Goal: Task Accomplishment & Management: Complete application form

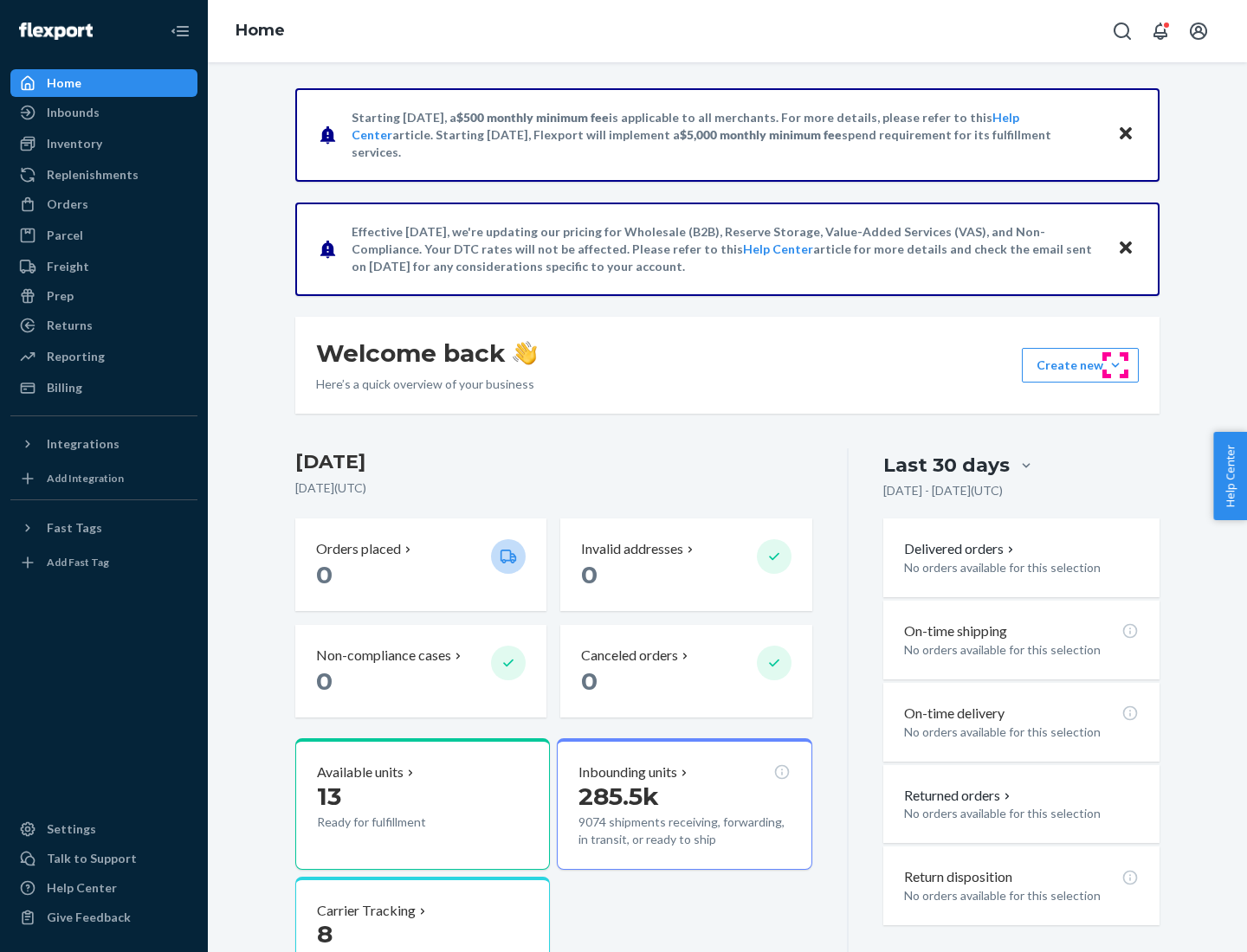
click at [1115, 365] on button "Create new Create new inbound Create new order Create new product" at bounding box center [1080, 365] width 117 height 35
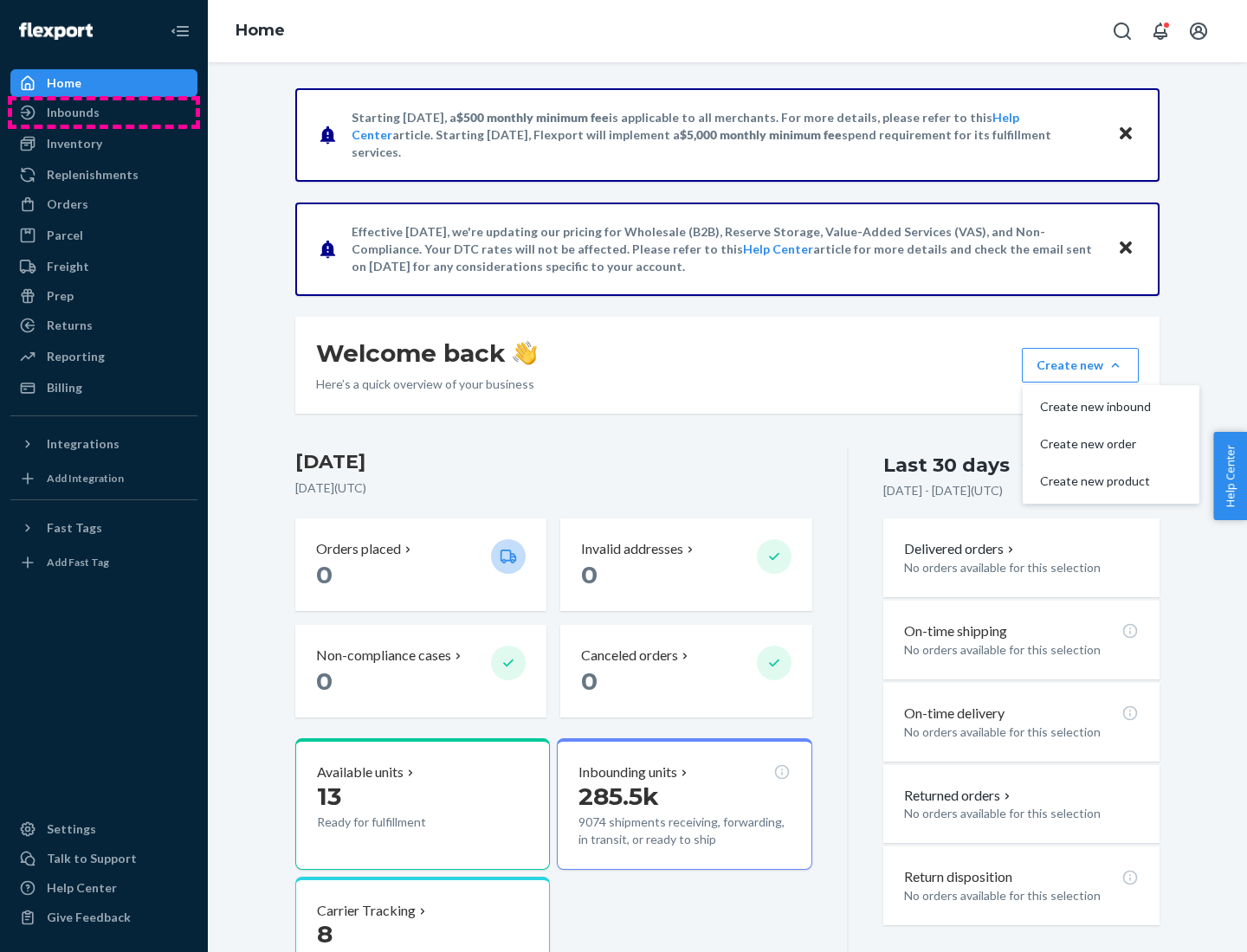
click at [104, 113] on div "Inbounds" at bounding box center [104, 113] width 183 height 25
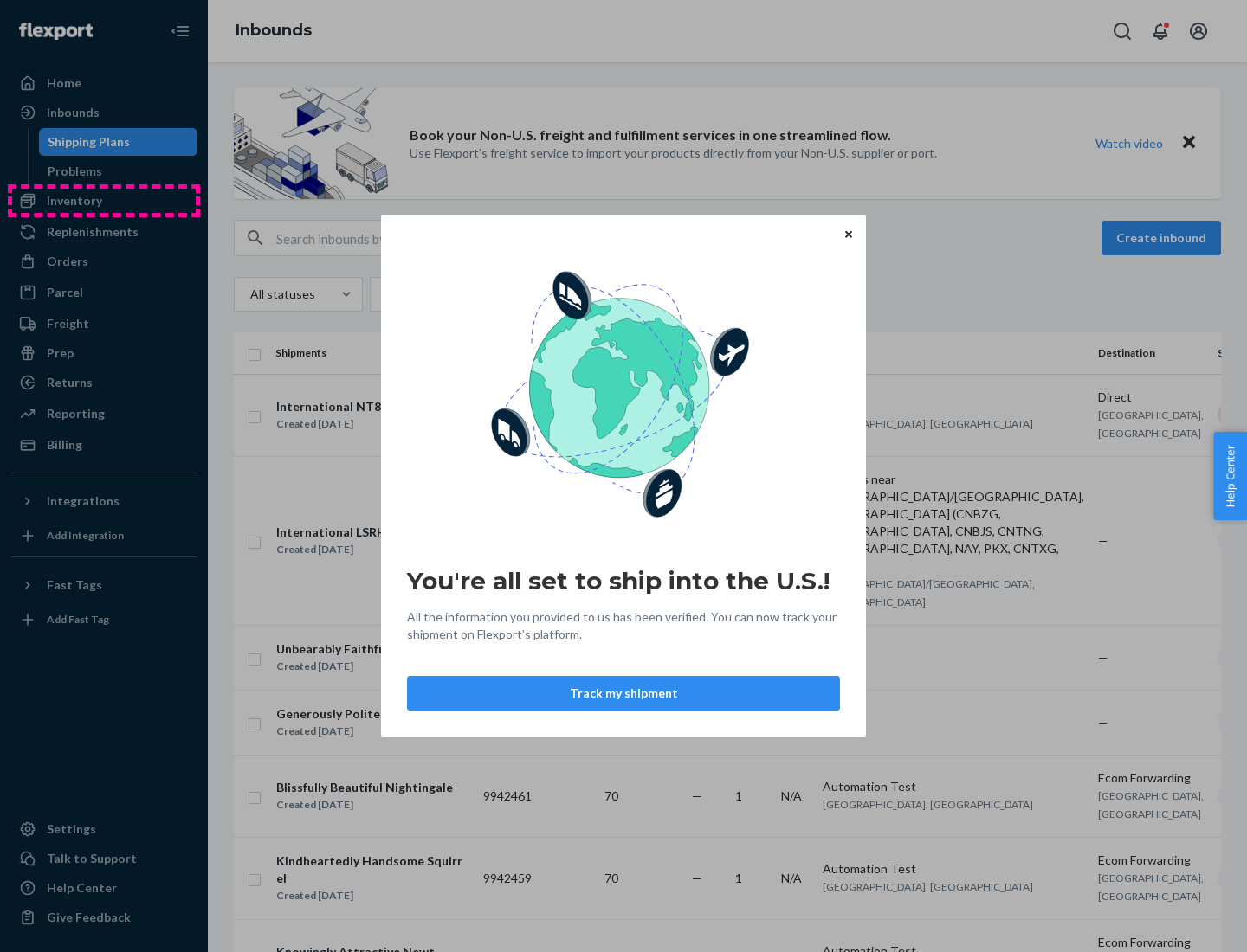
click at [104, 201] on div "You're all set to ship into the U.S.! All the information you provided to us ha…" at bounding box center [623, 476] width 1247 height 952
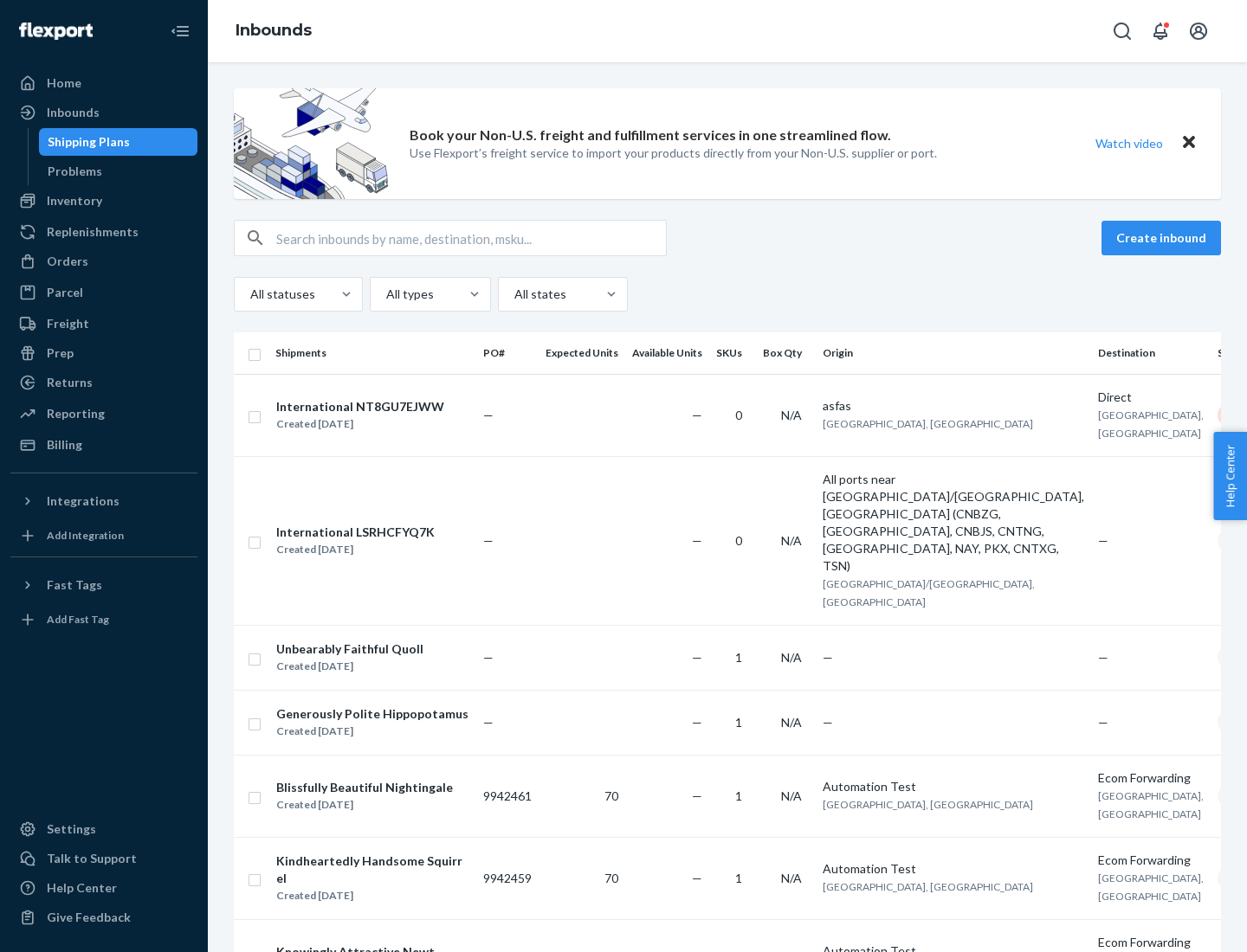
click at [727, 31] on div "Inbounds" at bounding box center [727, 31] width 1039 height 63
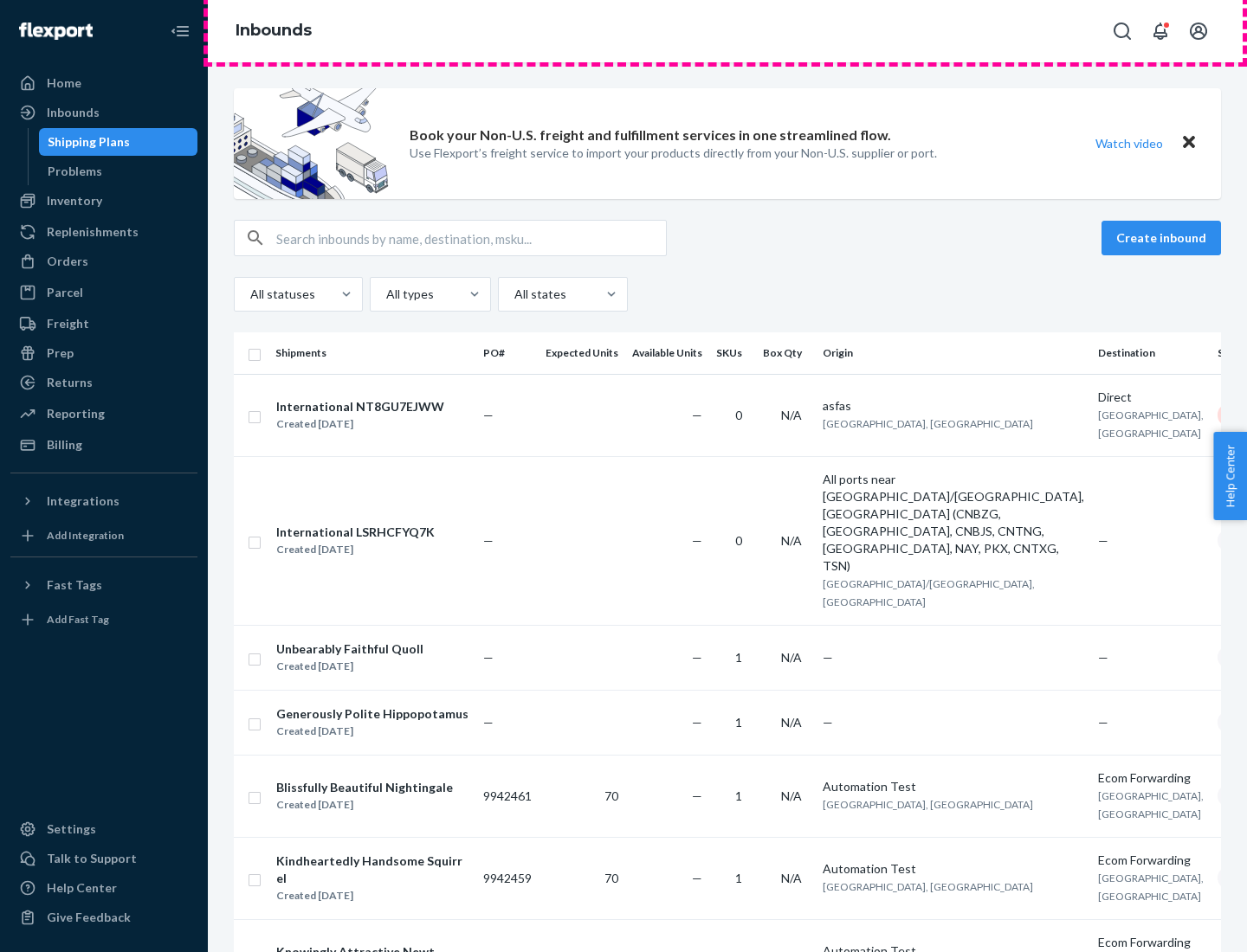
click at [727, 31] on div "Inbounds" at bounding box center [727, 31] width 1039 height 63
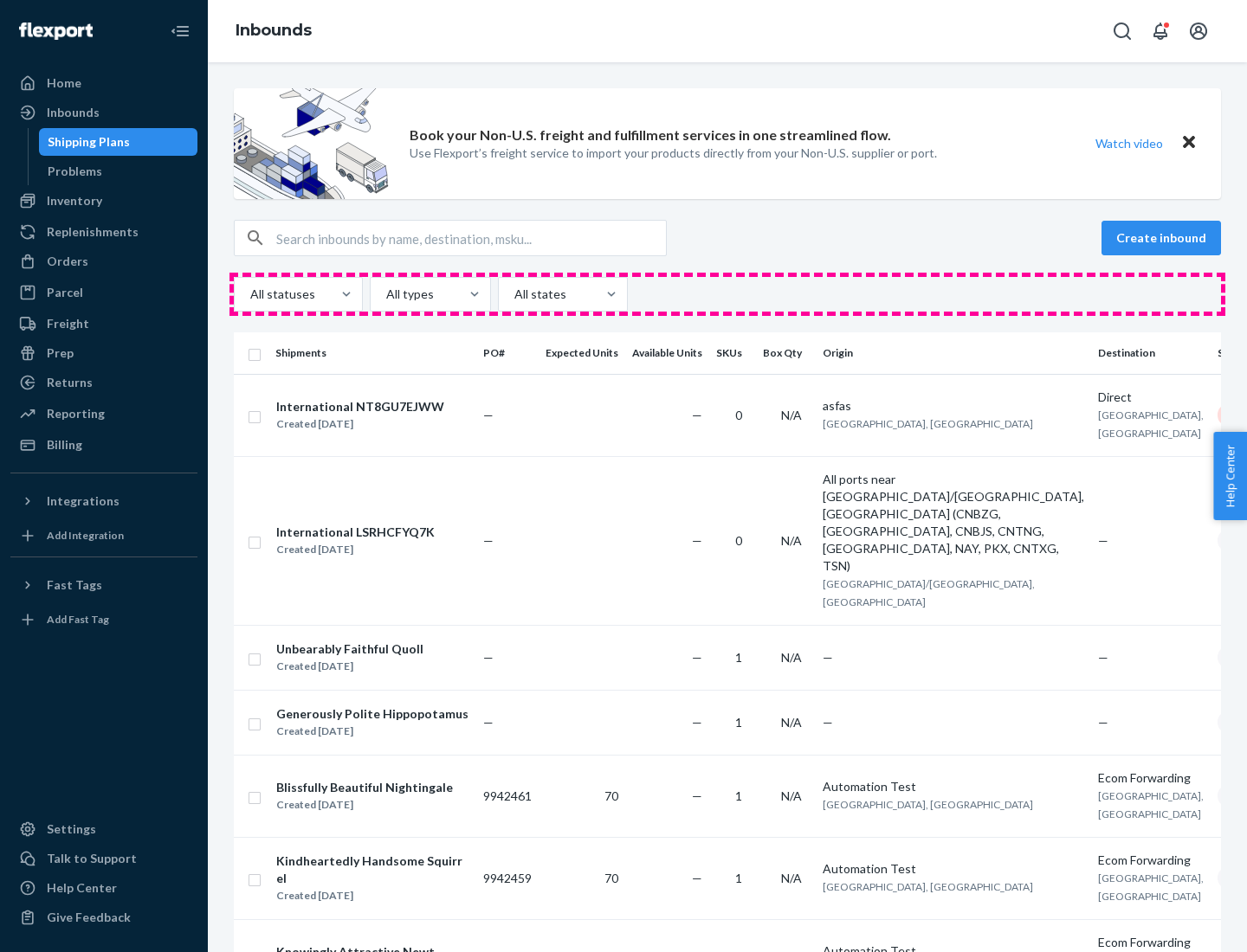
click at [727, 294] on div "All statuses All types All states" at bounding box center [727, 294] width 987 height 35
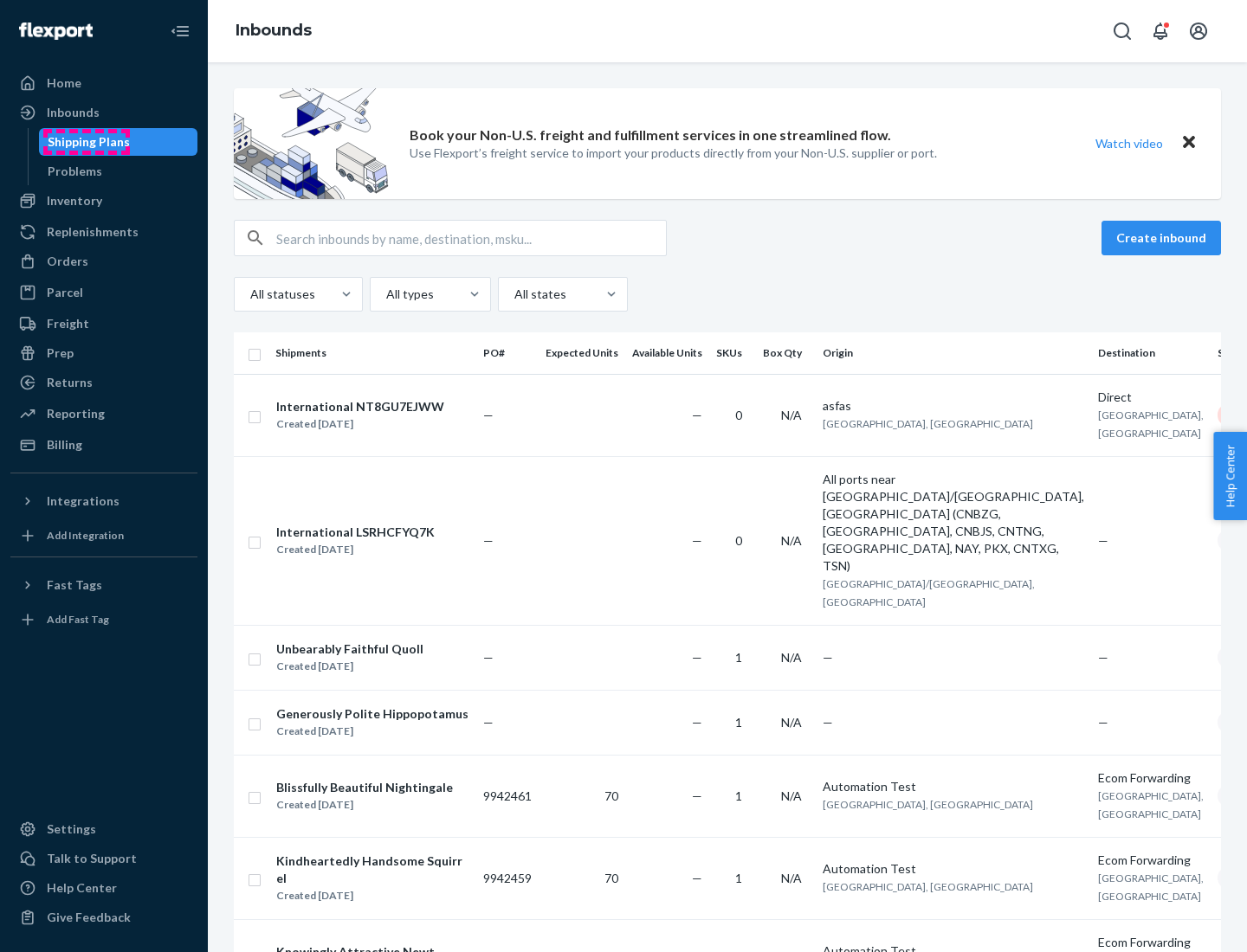
click at [85, 142] on div "Shipping Plans" at bounding box center [88, 142] width 83 height 17
click at [1163, 238] on button "Create inbound" at bounding box center [1161, 238] width 120 height 35
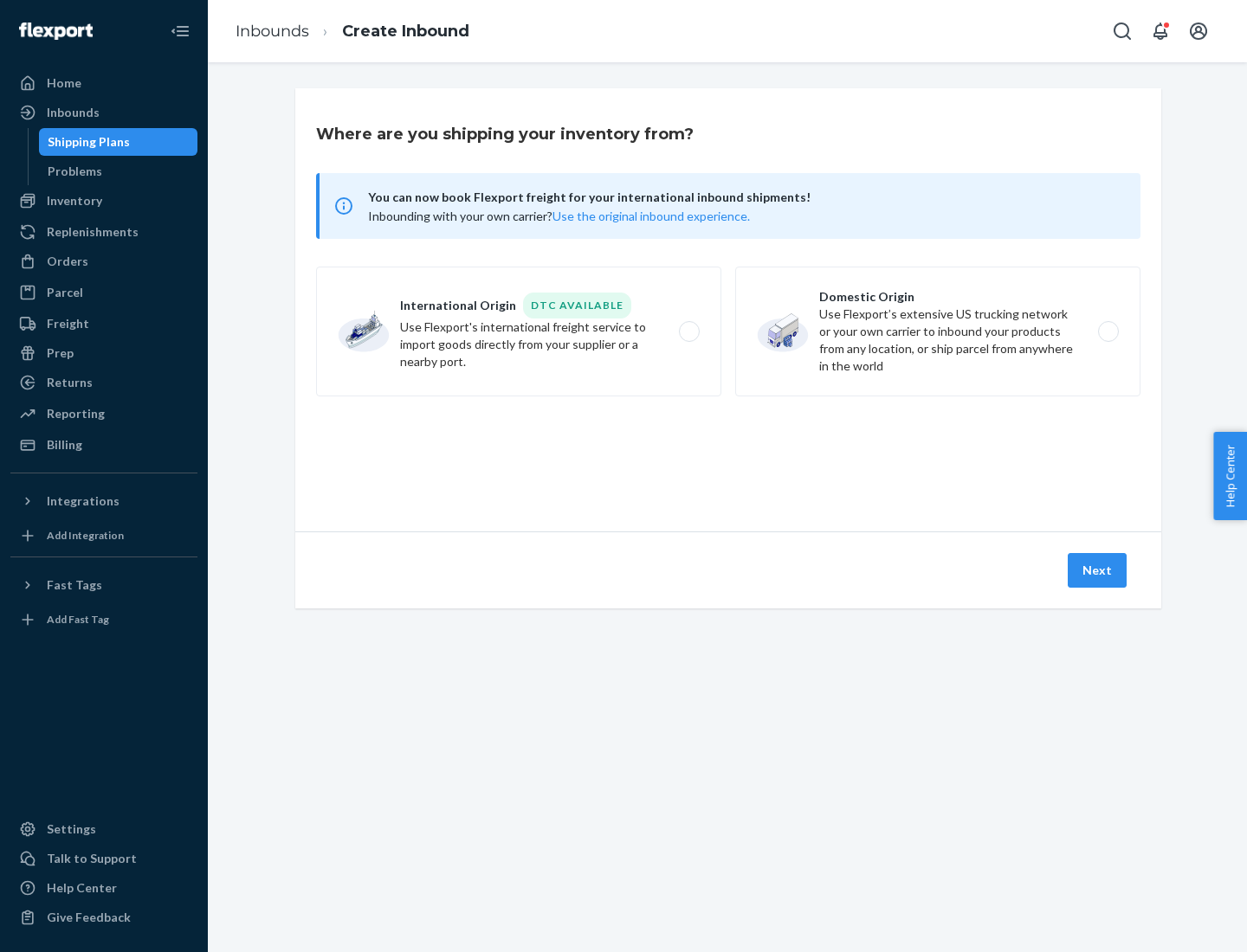
click at [519, 332] on label "International Origin DTC Available Use Flexport's international freight service…" at bounding box center [519, 332] width 405 height 130
click at [688, 332] on input "International Origin DTC Available Use Flexport's international freight service…" at bounding box center [694, 332] width 11 height 11
radio input "true"
click at [728, 452] on icon at bounding box center [727, 451] width 64 height 64
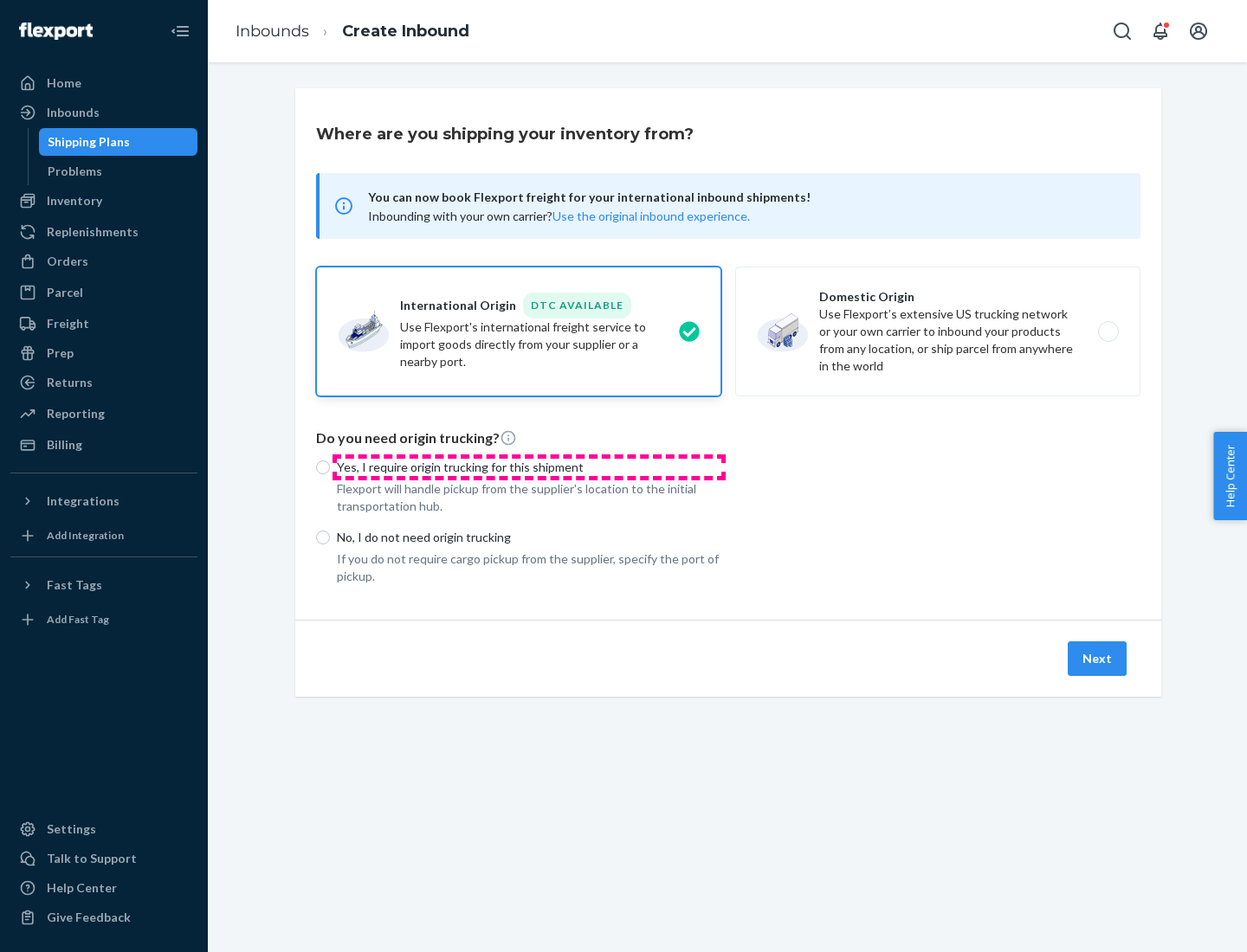
click at [529, 467] on p "Yes, I require origin trucking for this shipment" at bounding box center [529, 467] width 384 height 17
click at [330, 467] on input "Yes, I require origin trucking for this shipment" at bounding box center [322, 467] width 14 height 14
radio input "true"
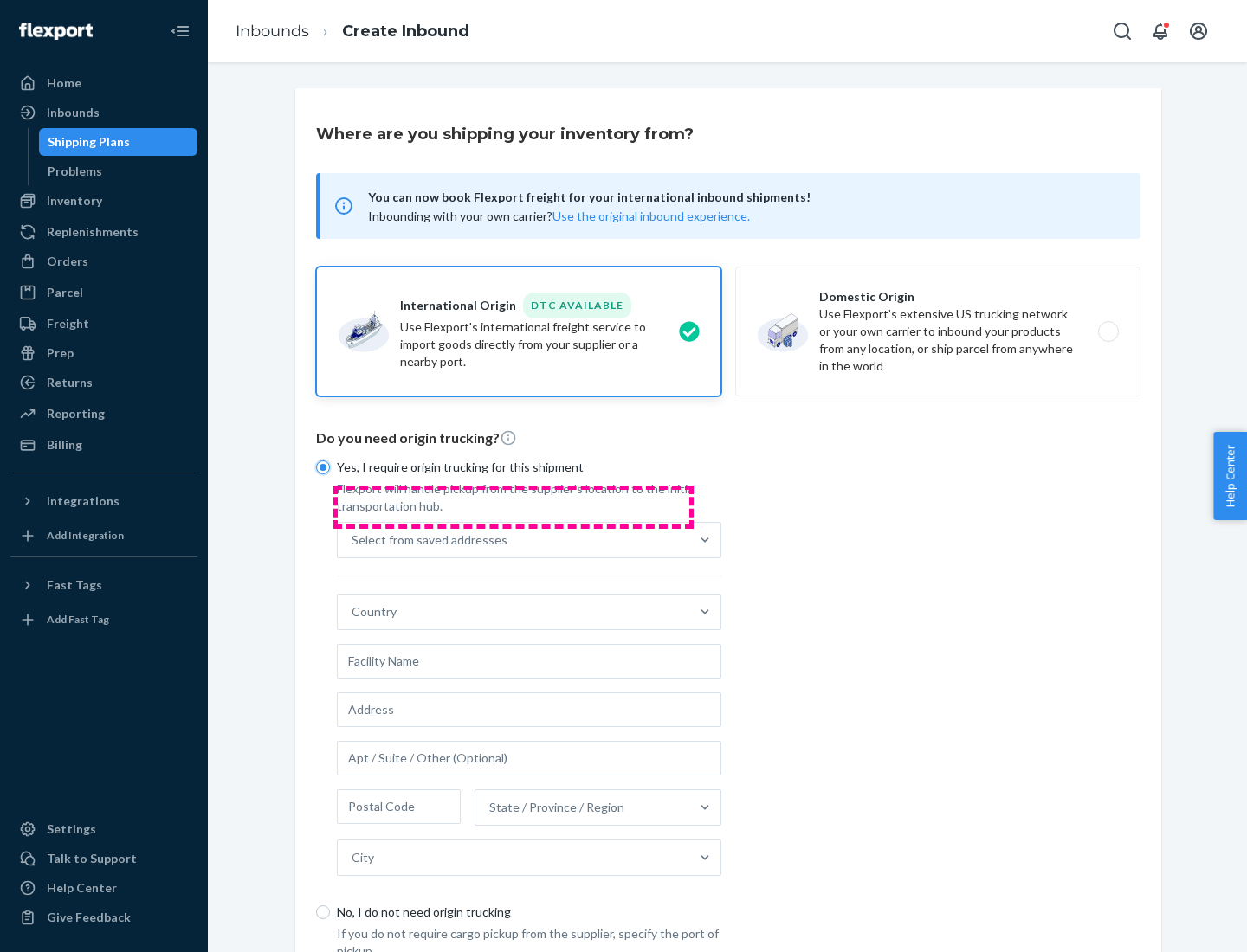
scroll to position [33, 0]
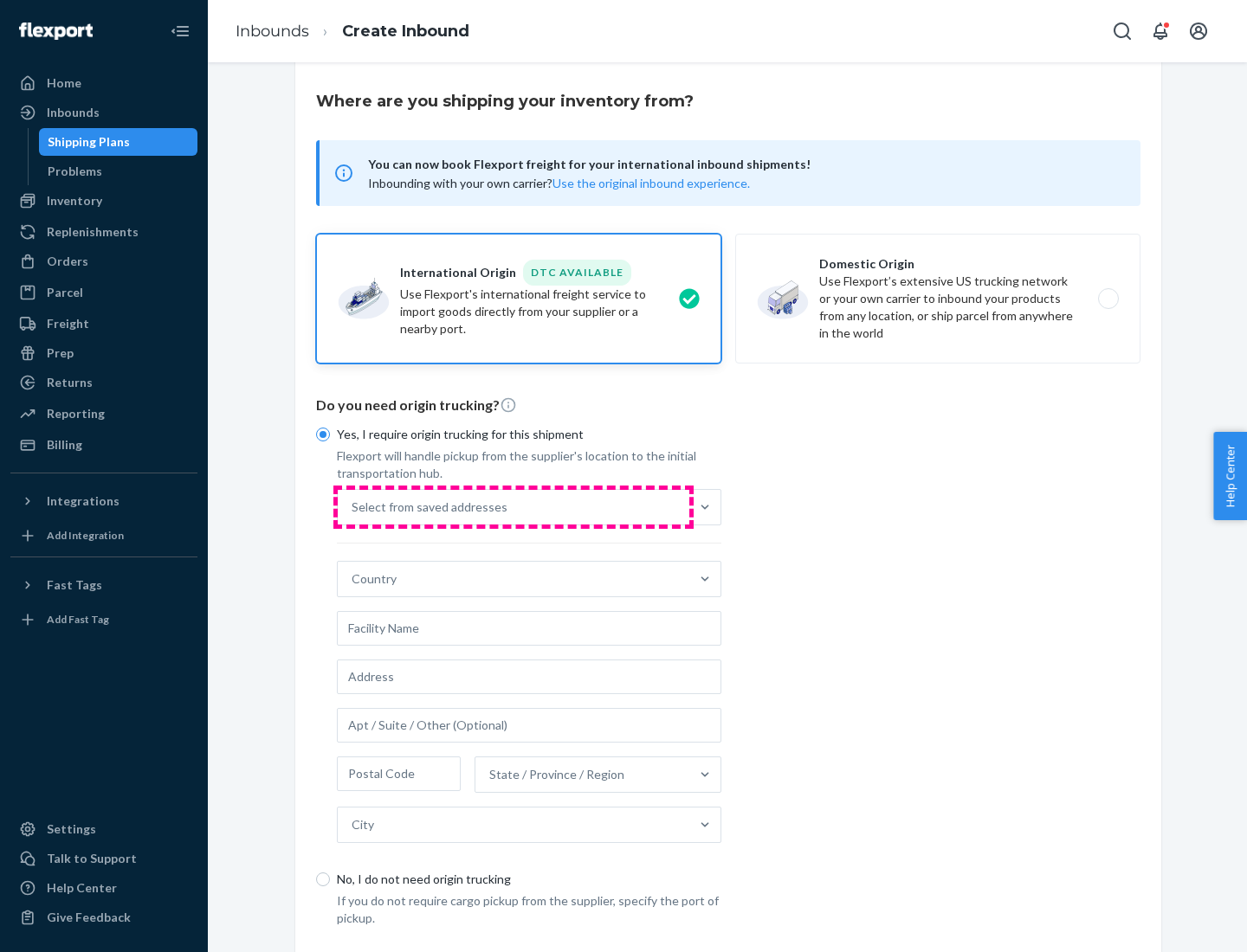
click at [513, 507] on div "Select from saved addresses" at bounding box center [513, 507] width 351 height 35
click at [353, 507] on input "Select from saved addresses" at bounding box center [352, 507] width 2 height 17
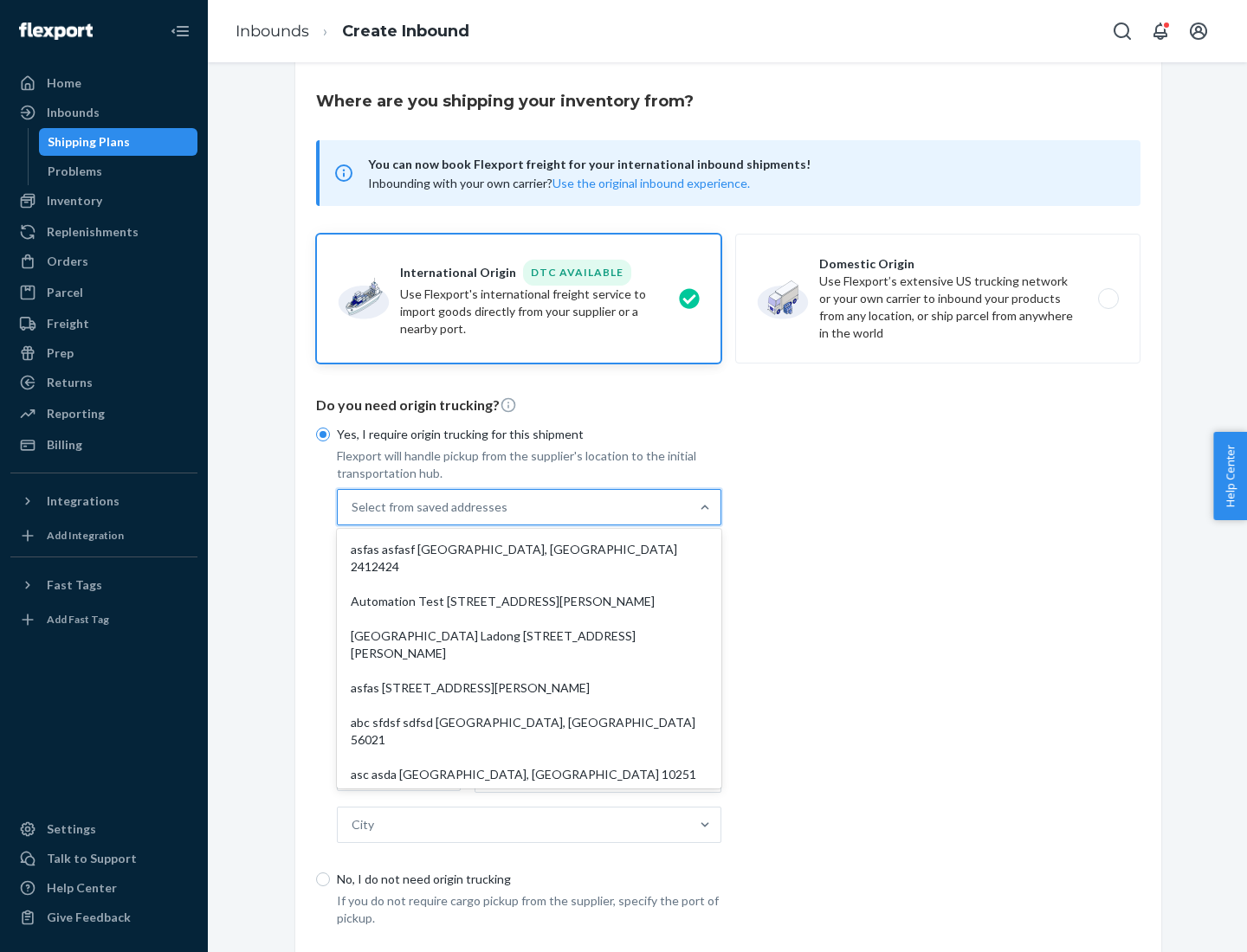
scroll to position [75, 0]
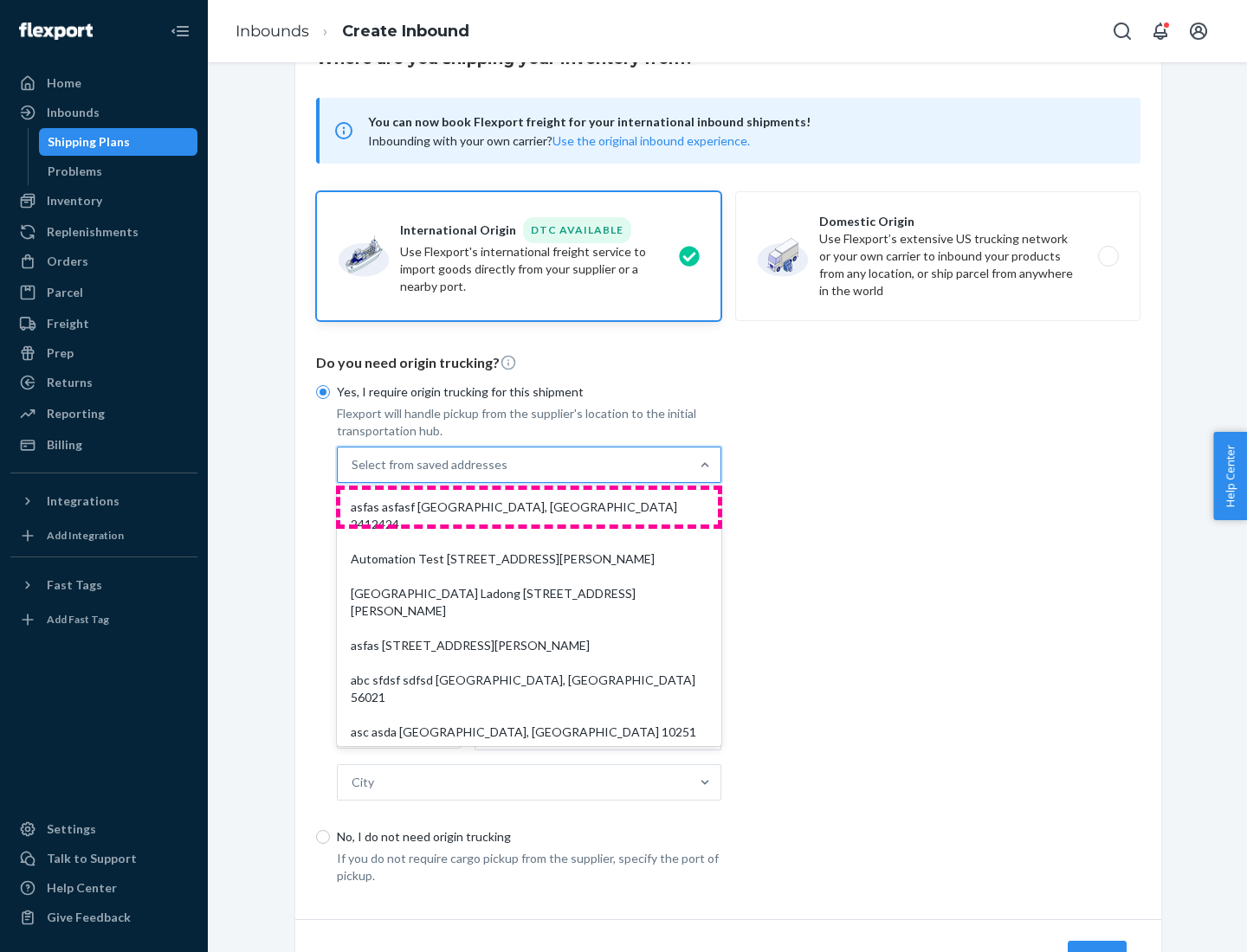
click at [529, 507] on div "asfas asfasf [GEOGRAPHIC_DATA], [GEOGRAPHIC_DATA] 2412424" at bounding box center [529, 515] width 378 height 52
click at [353, 473] on input "option asfas asfasf [GEOGRAPHIC_DATA], [GEOGRAPHIC_DATA] 2412424 focused, 1 of …" at bounding box center [352, 464] width 2 height 17
type input "asfas"
type input "asfasf"
type input "2412424"
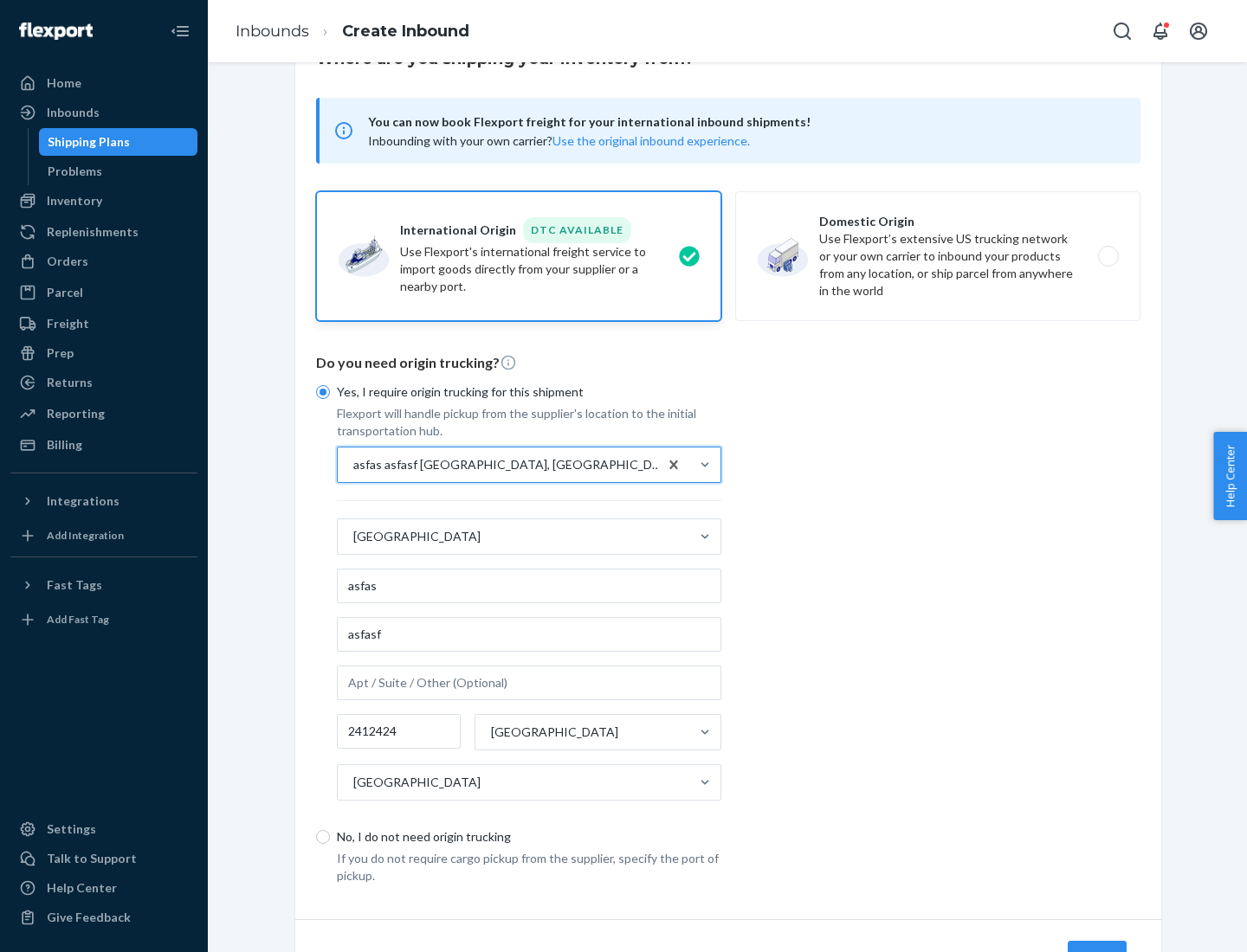
scroll to position [161, 0]
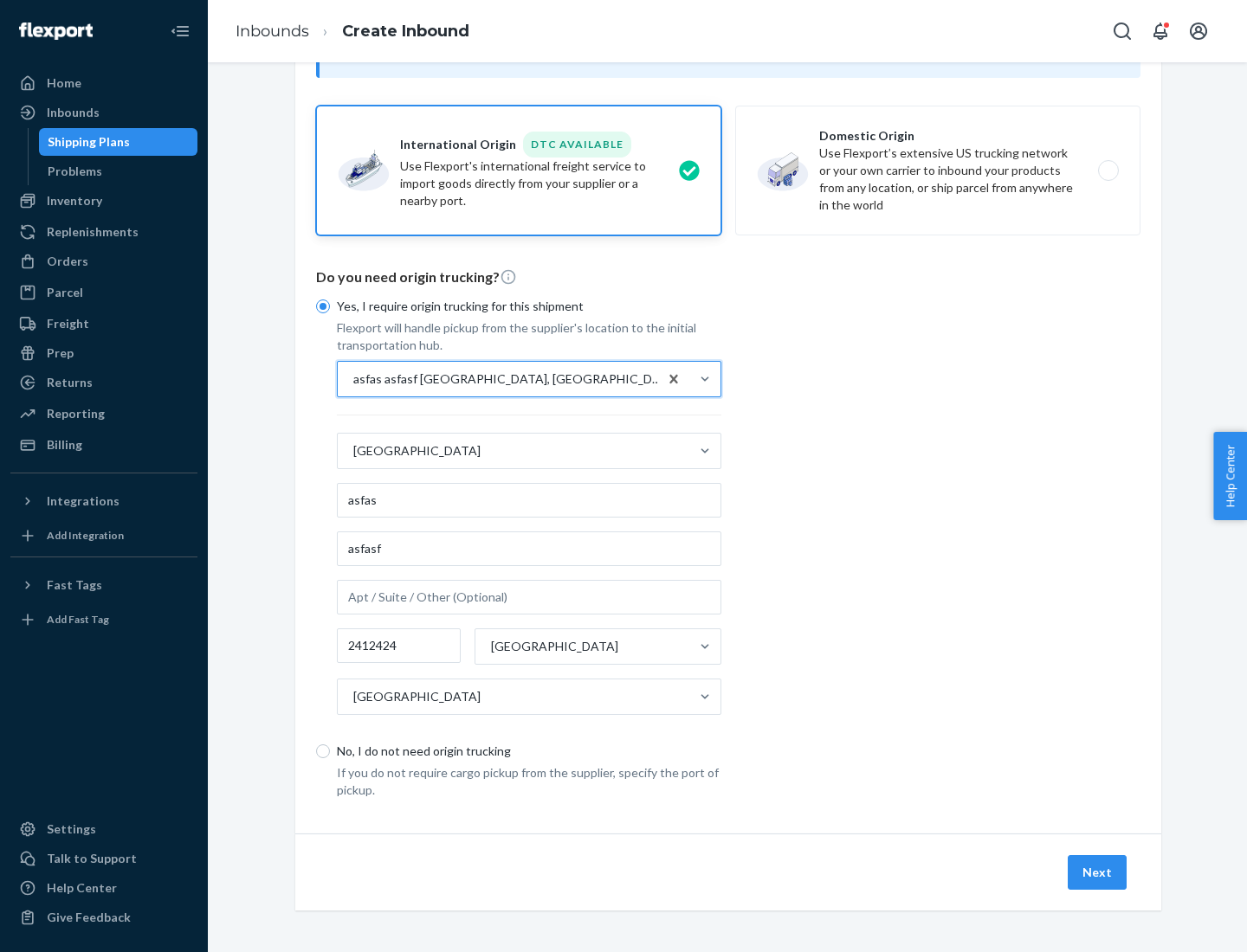
click at [1098, 872] on button "Next" at bounding box center [1096, 873] width 59 height 35
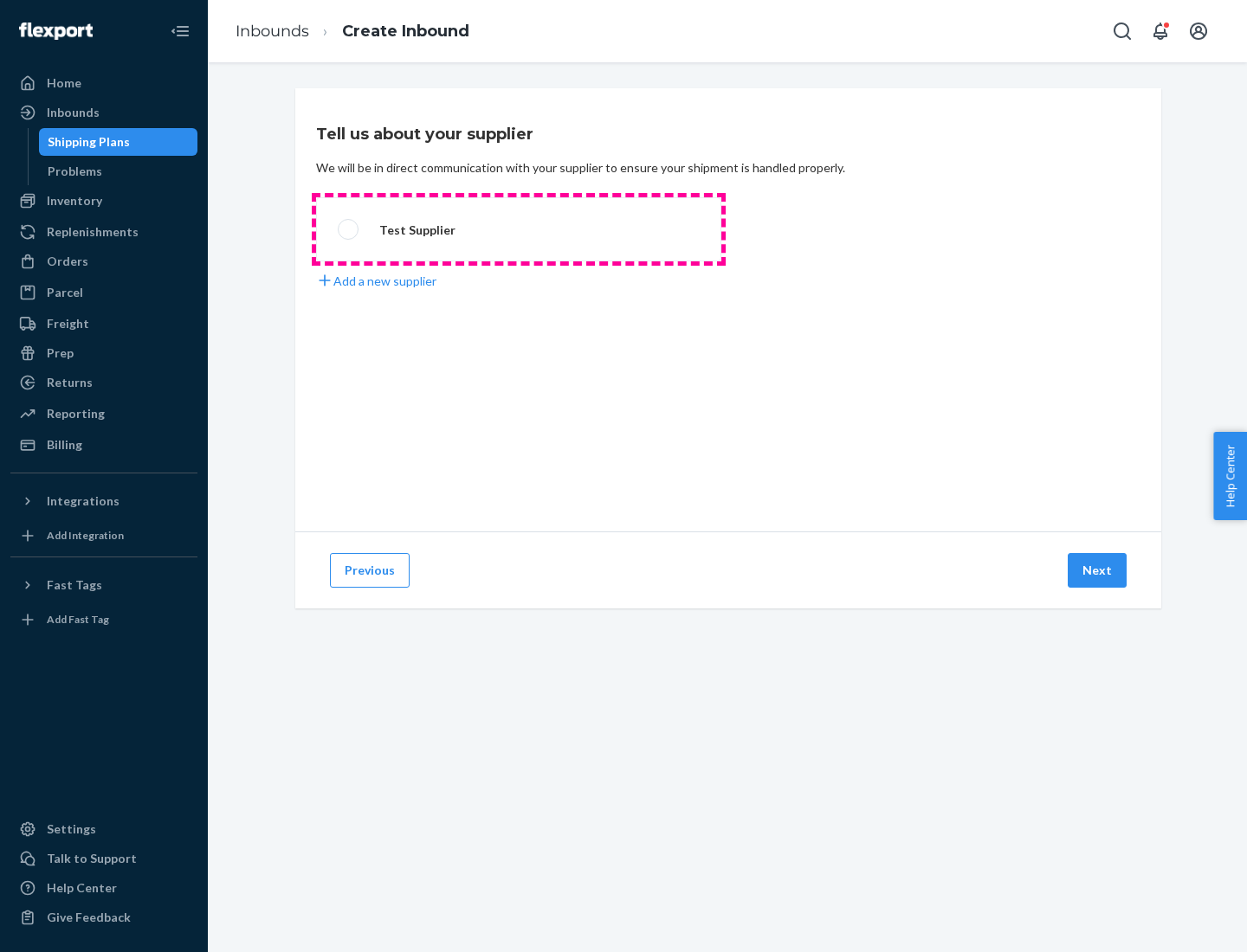
click at [519, 230] on label "Test Supplier" at bounding box center [519, 229] width 405 height 64
click at [349, 230] on input "Test Supplier" at bounding box center [343, 230] width 11 height 11
radio input "true"
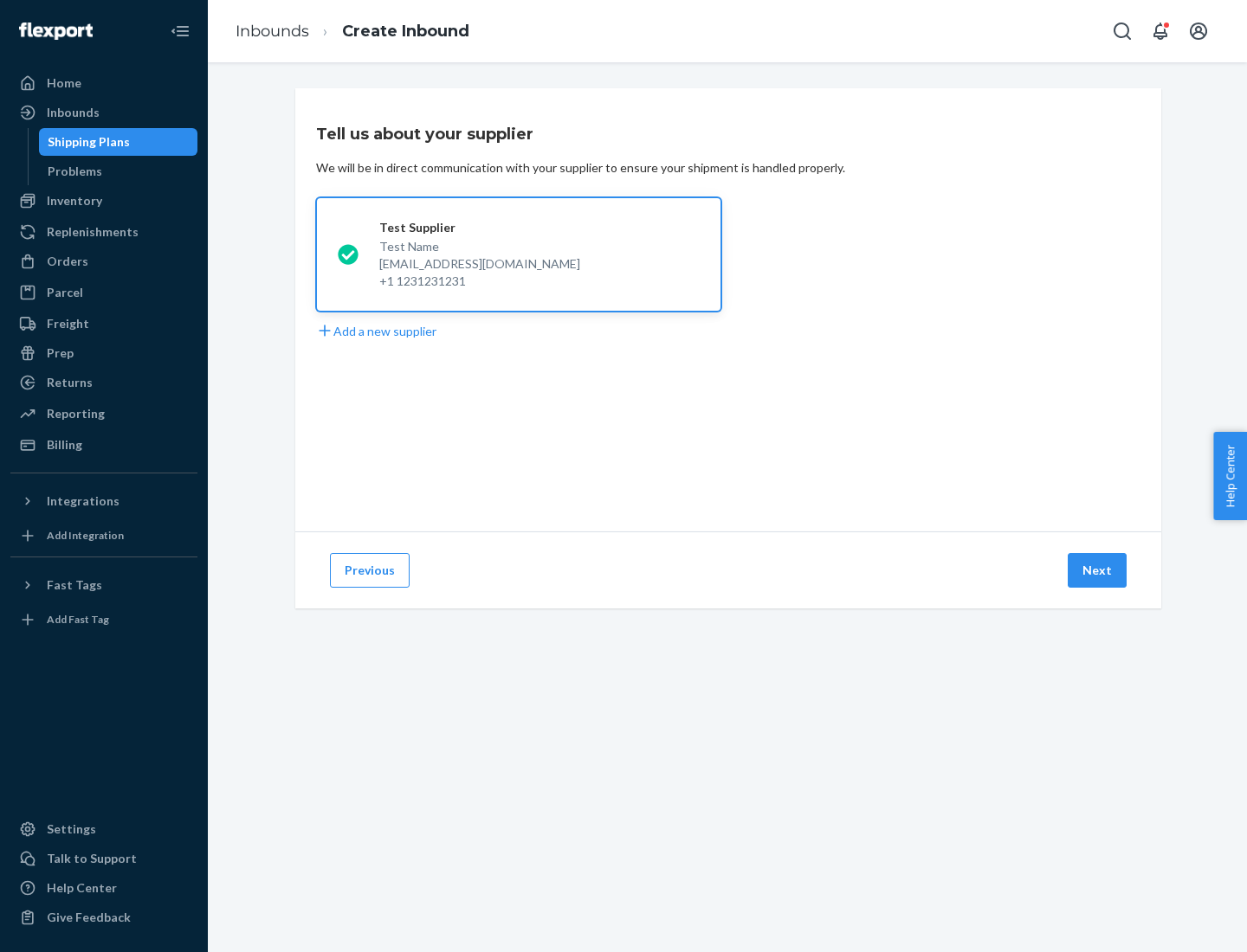
click at [1098, 570] on button "Next" at bounding box center [1096, 570] width 59 height 35
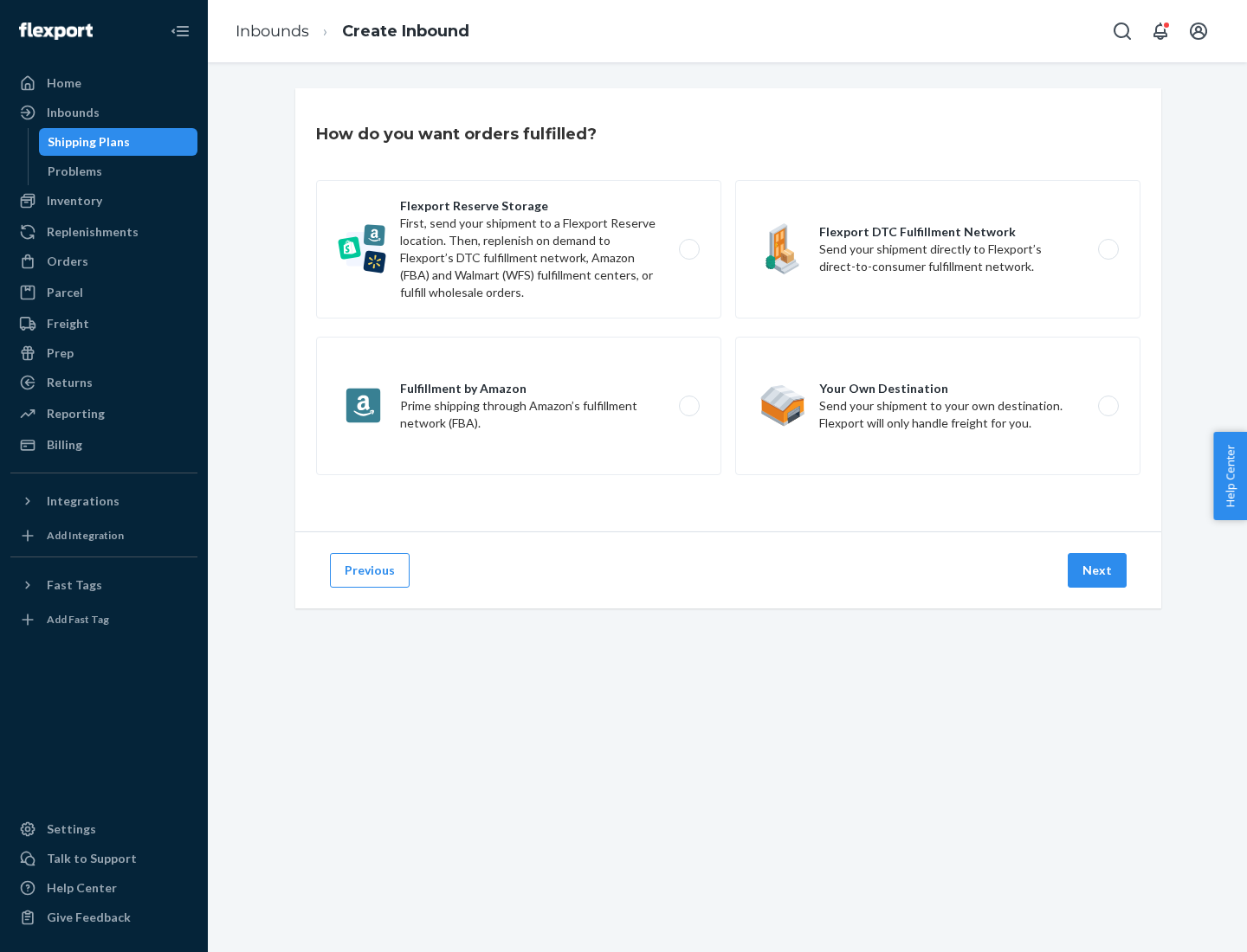
click at [519, 406] on label "Fulfillment by Amazon Prime shipping through Amazon’s fulfillment network (FBA)." at bounding box center [519, 406] width 405 height 139
click at [688, 406] on input "Fulfillment by Amazon Prime shipping through Amazon’s fulfillment network (FBA)." at bounding box center [694, 406] width 11 height 11
radio input "true"
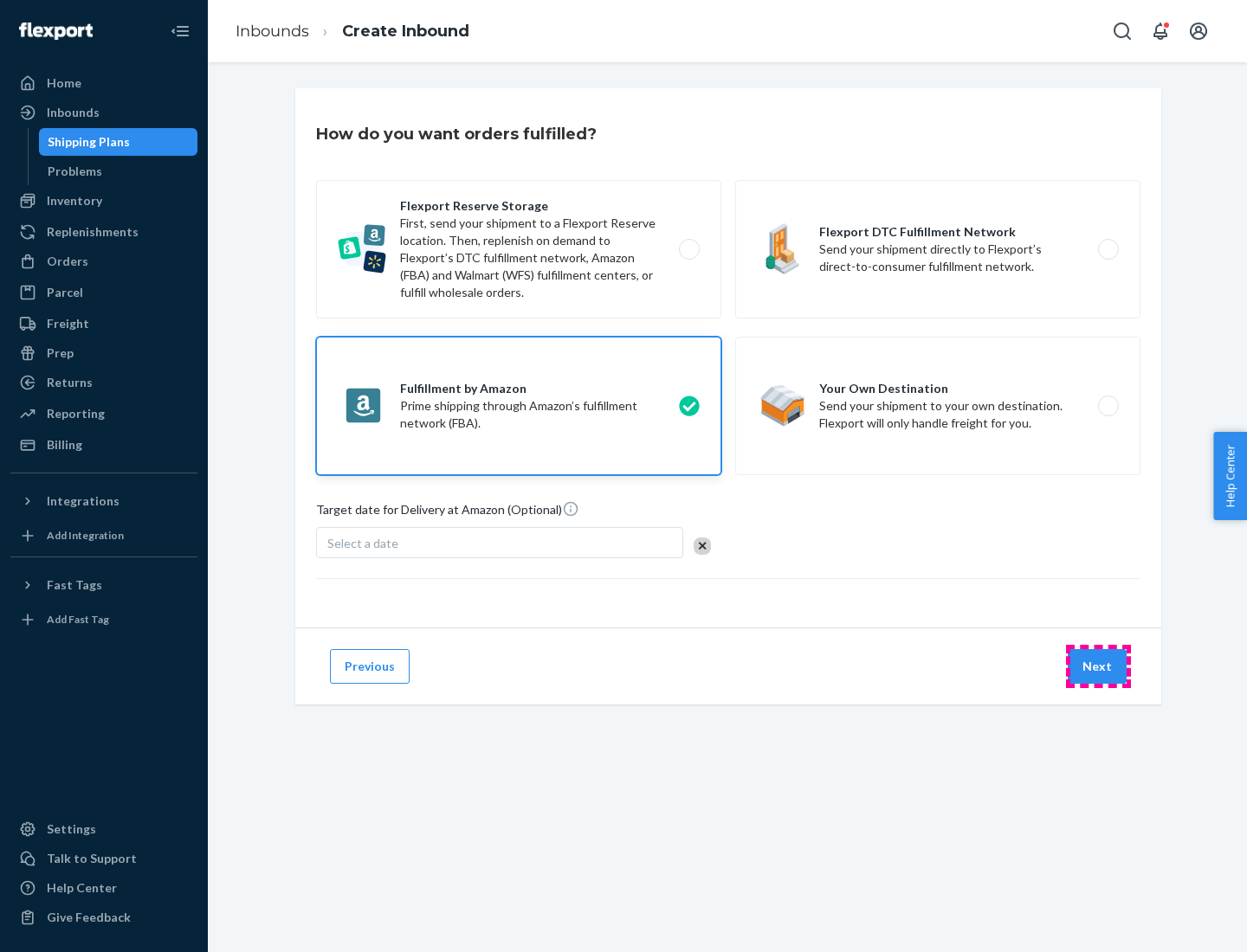
click at [1098, 667] on button "Next" at bounding box center [1096, 667] width 59 height 35
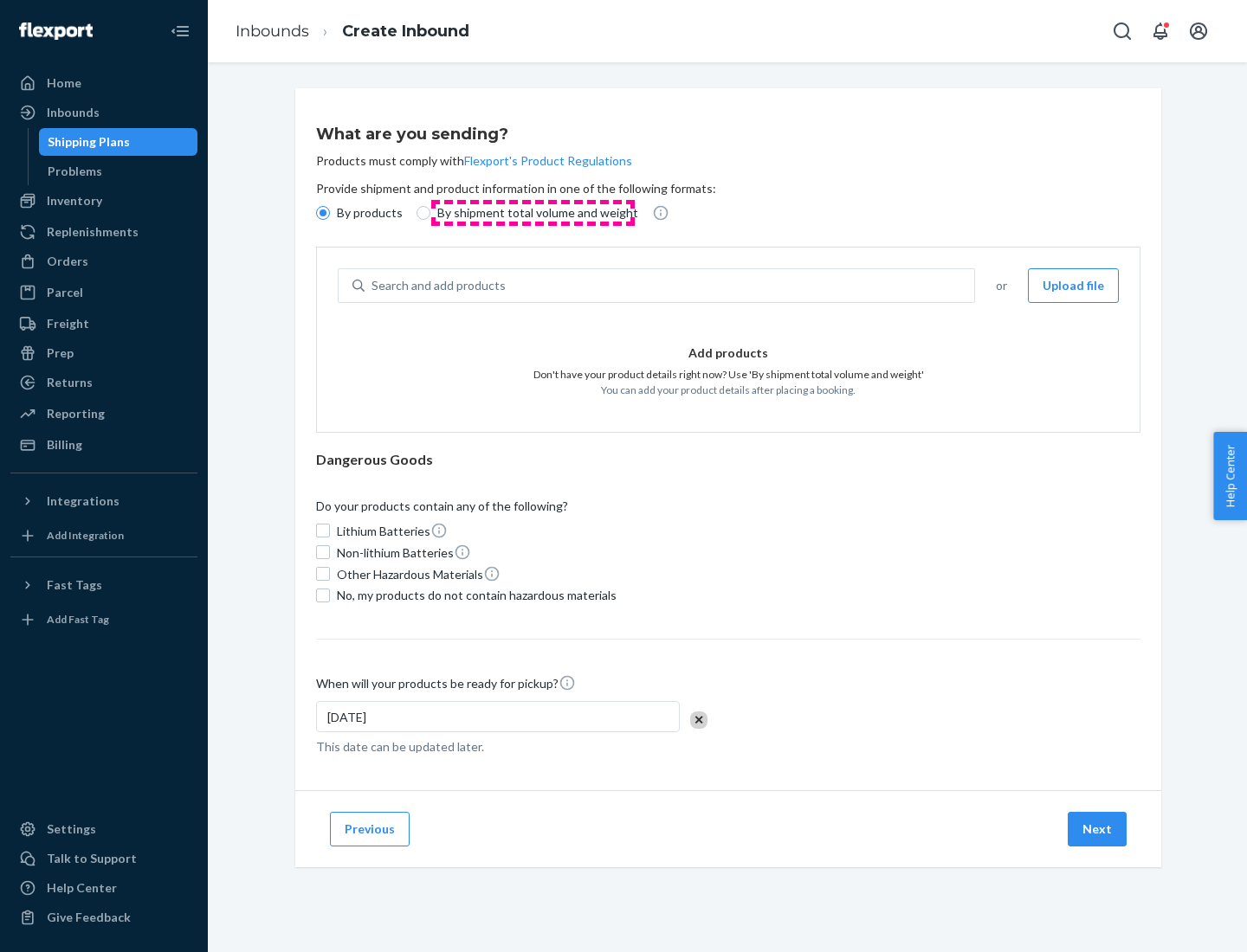
click at [532, 213] on p "By shipment total volume and weight" at bounding box center [537, 213] width 201 height 17
click at [431, 213] on input "By shipment total volume and weight" at bounding box center [422, 213] width 14 height 14
radio input "true"
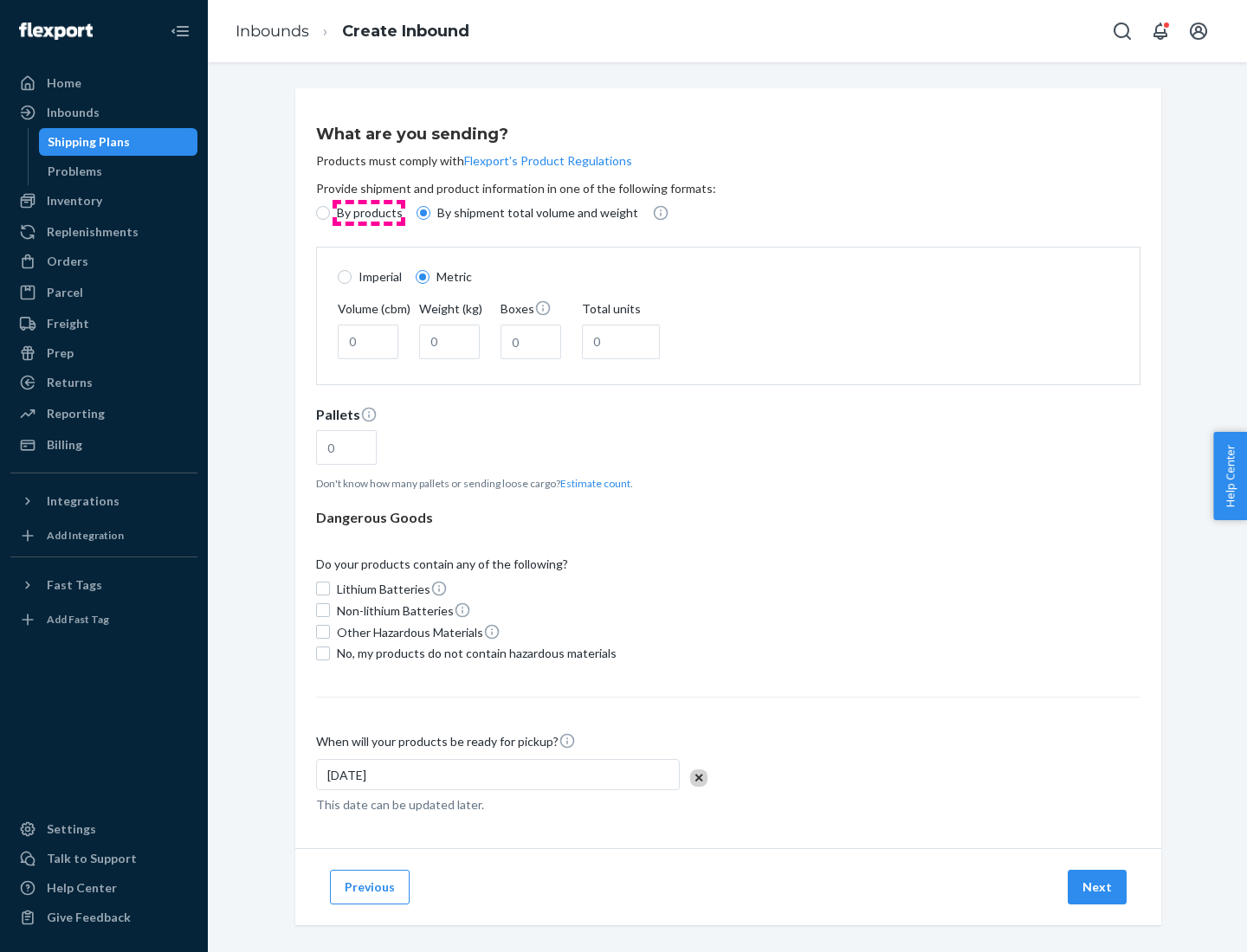
click at [368, 213] on p "By products" at bounding box center [370, 213] width 65 height 17
click at [330, 213] on input "By products" at bounding box center [322, 213] width 14 height 14
radio input "true"
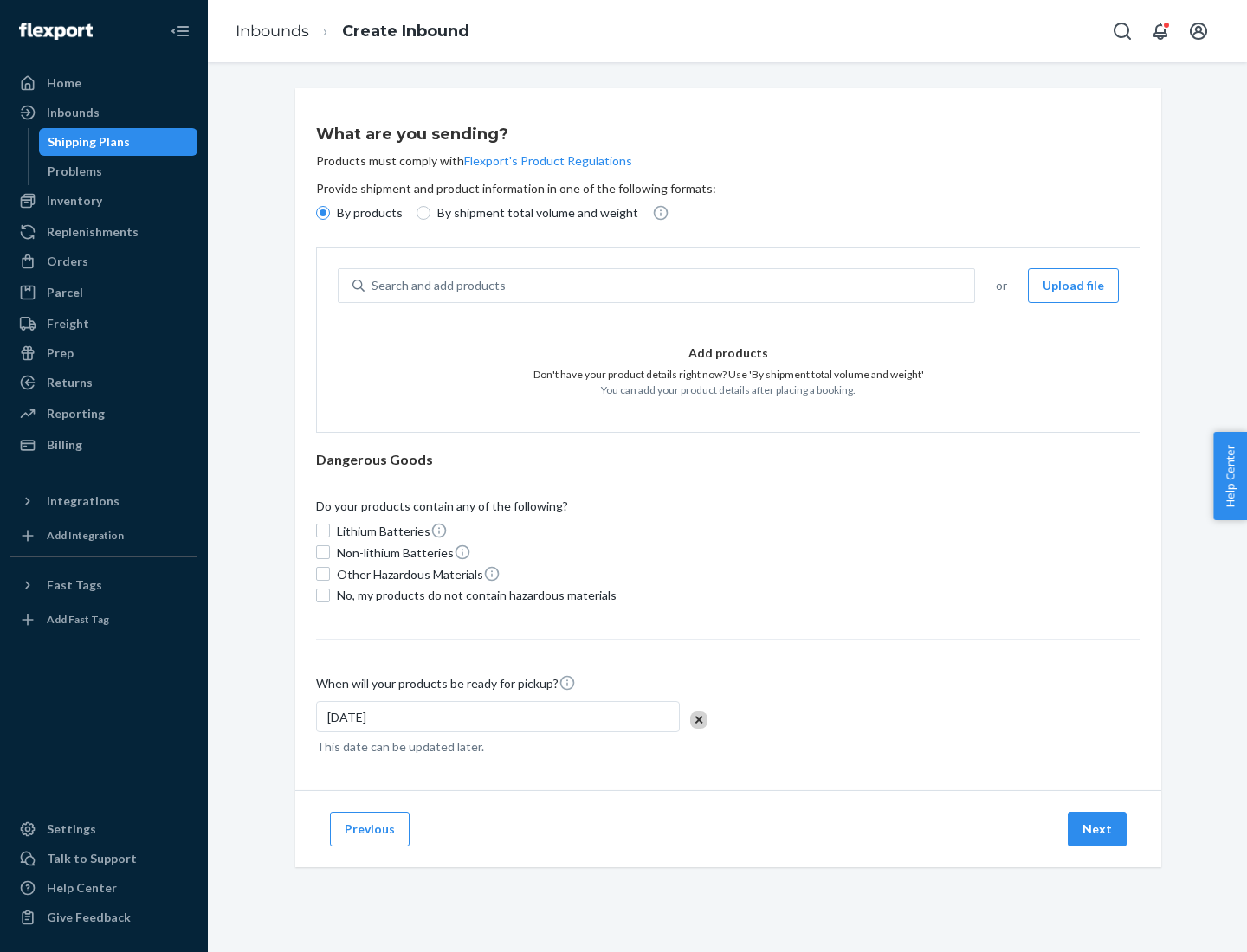
click at [670, 286] on div "Search and add products" at bounding box center [668, 285] width 609 height 31
click at [373, 286] on input "Search and add products" at bounding box center [372, 285] width 2 height 17
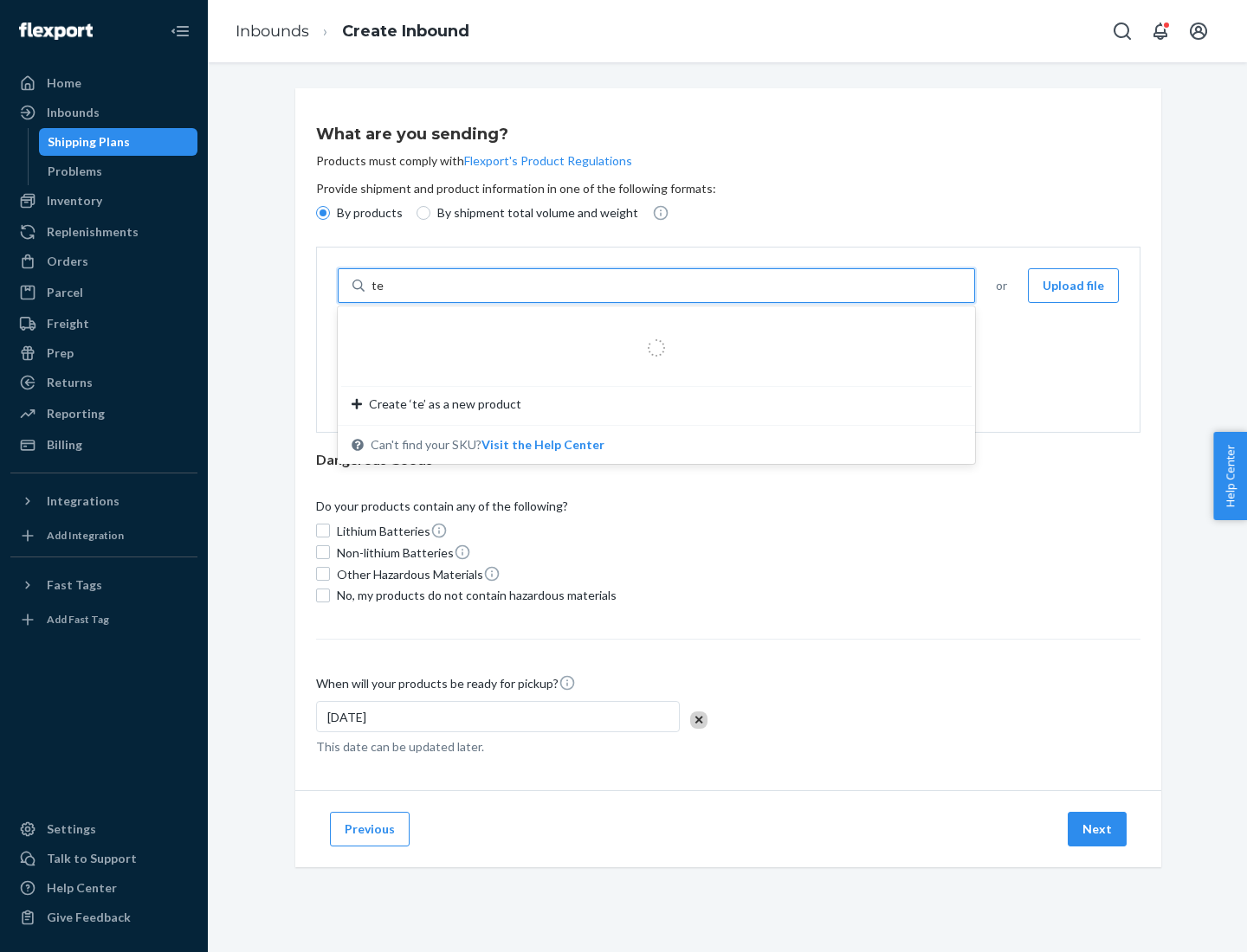
type input "test"
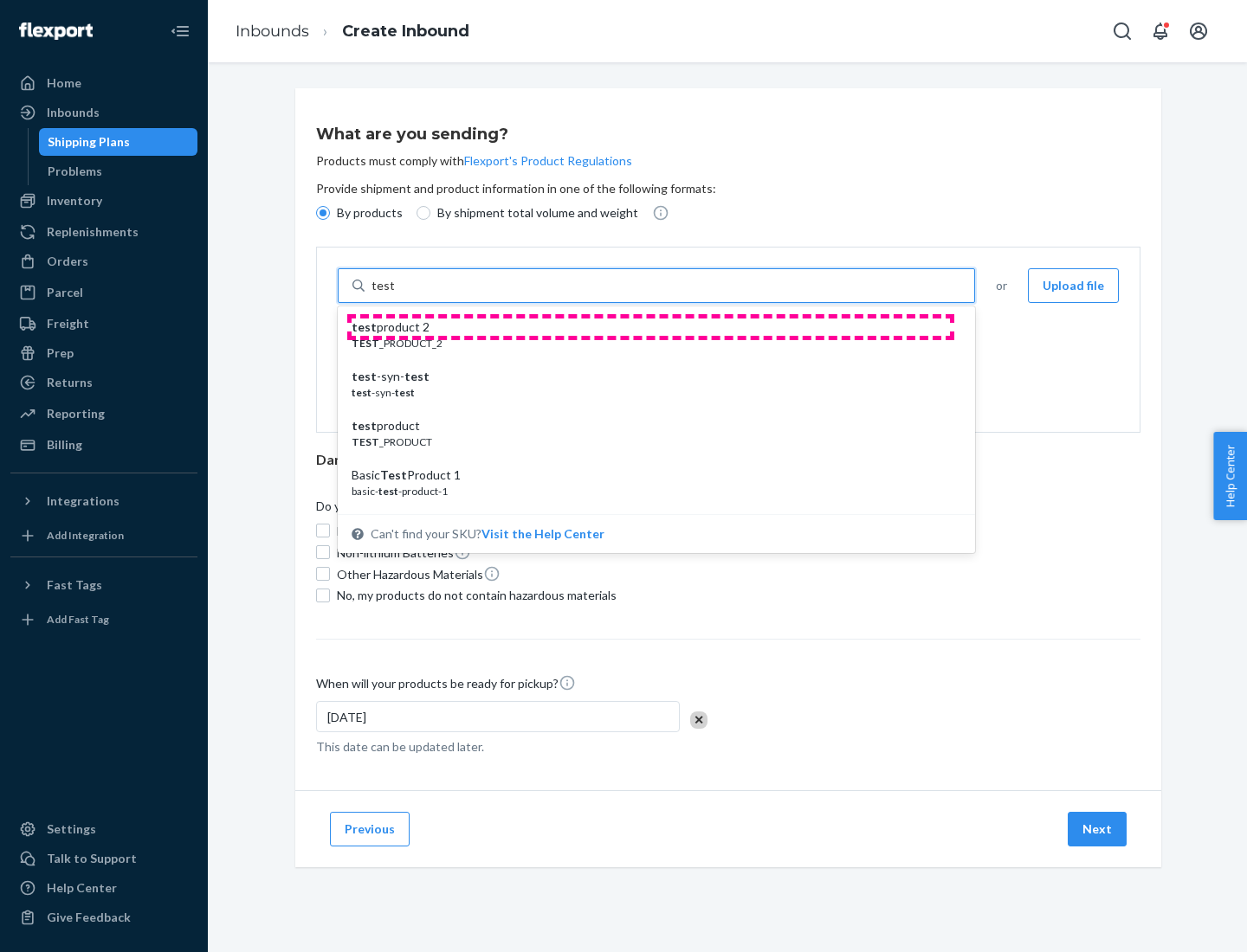
click at [650, 327] on div "test product 2" at bounding box center [649, 327] width 596 height 17
click at [394, 294] on input "test" at bounding box center [382, 285] width 23 height 17
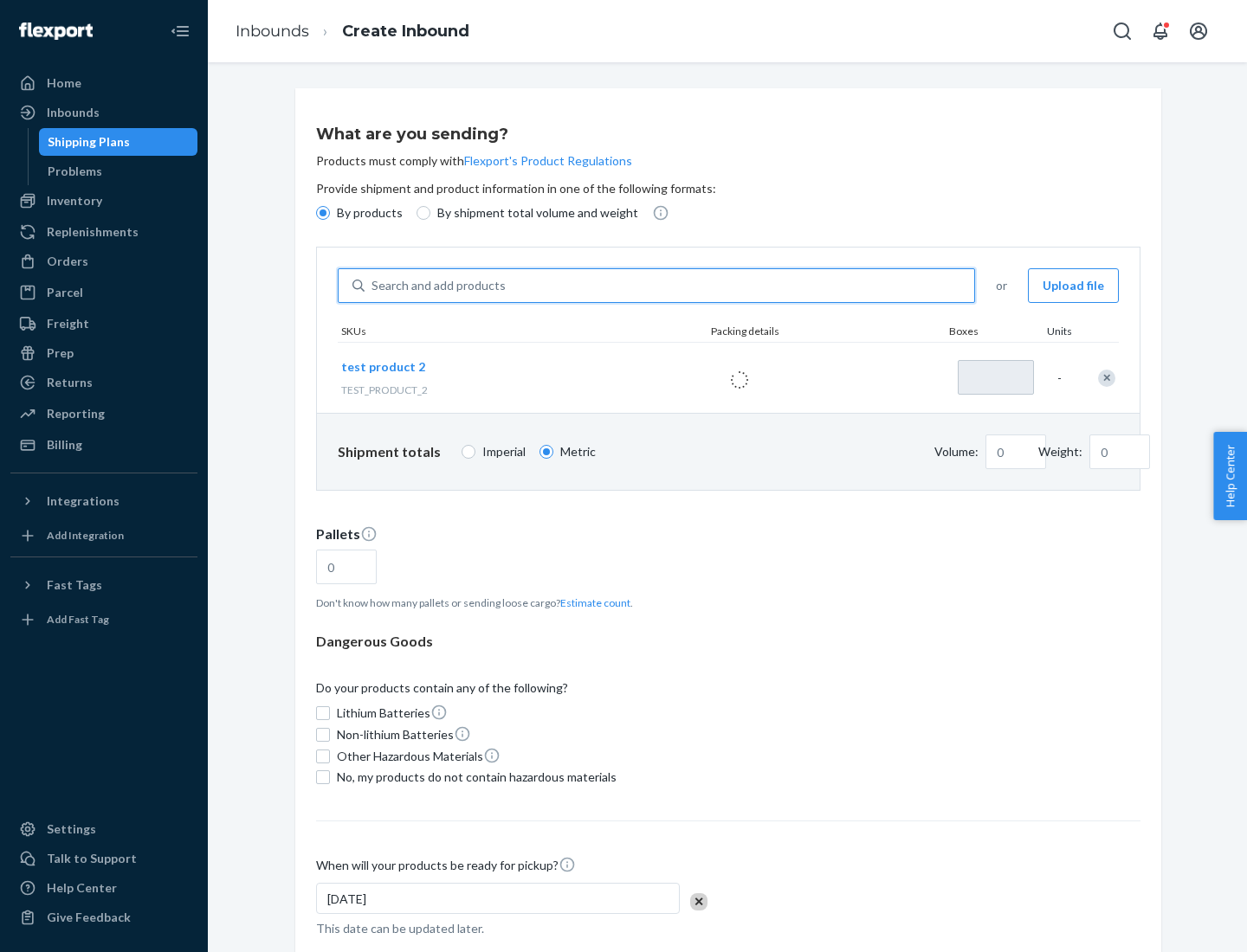
type input "1"
type input "0.02"
type input "22.23"
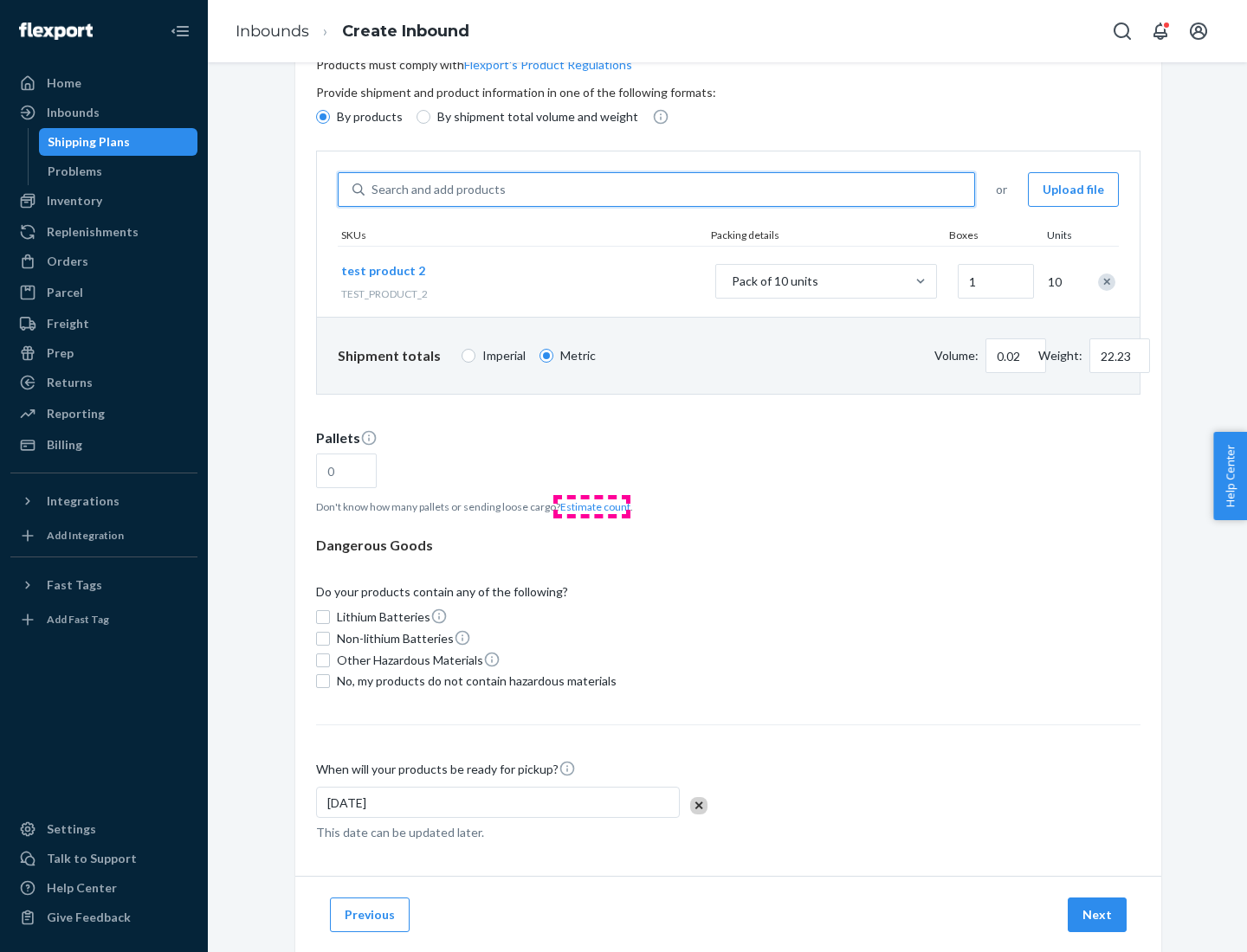
click at [591, 507] on button "Estimate count" at bounding box center [595, 507] width 70 height 15
type input "1"
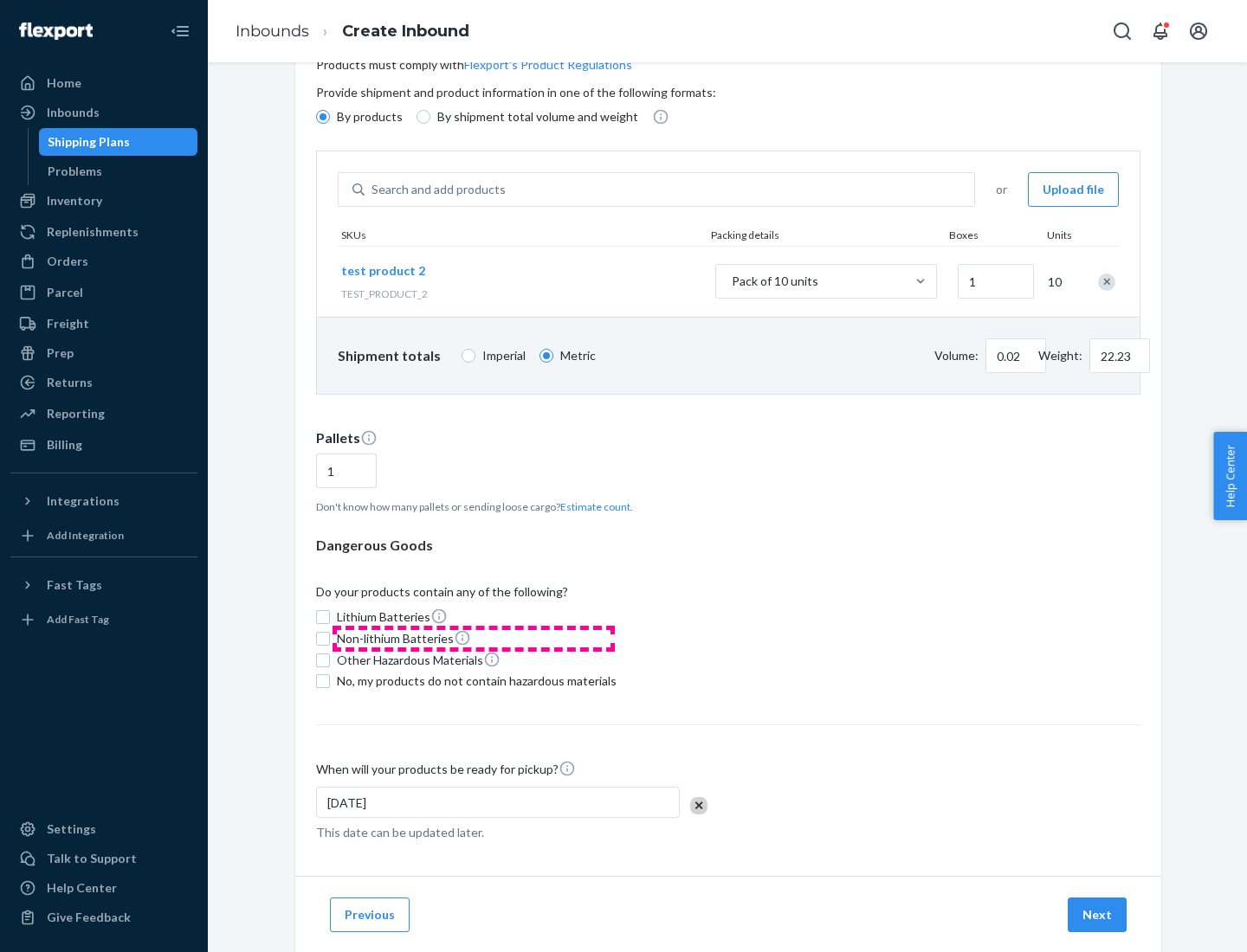
scroll to position [139, 0]
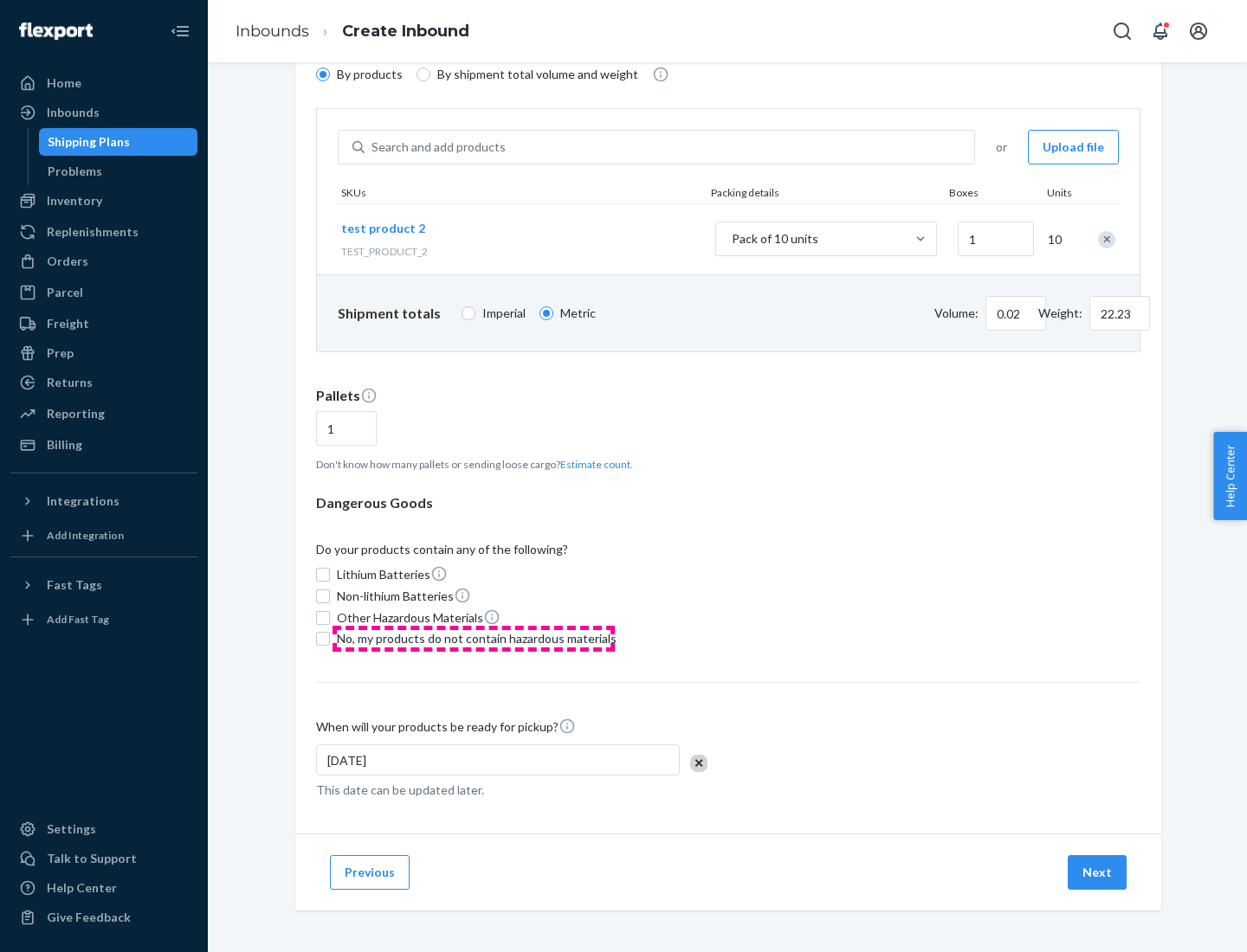
click at [473, 639] on span "No, my products do not contain hazardous materials" at bounding box center [477, 639] width 280 height 17
click at [330, 639] on input "No, my products do not contain hazardous materials" at bounding box center [322, 639] width 14 height 14
checkbox input "true"
click at [1098, 873] on button "Next" at bounding box center [1096, 873] width 59 height 35
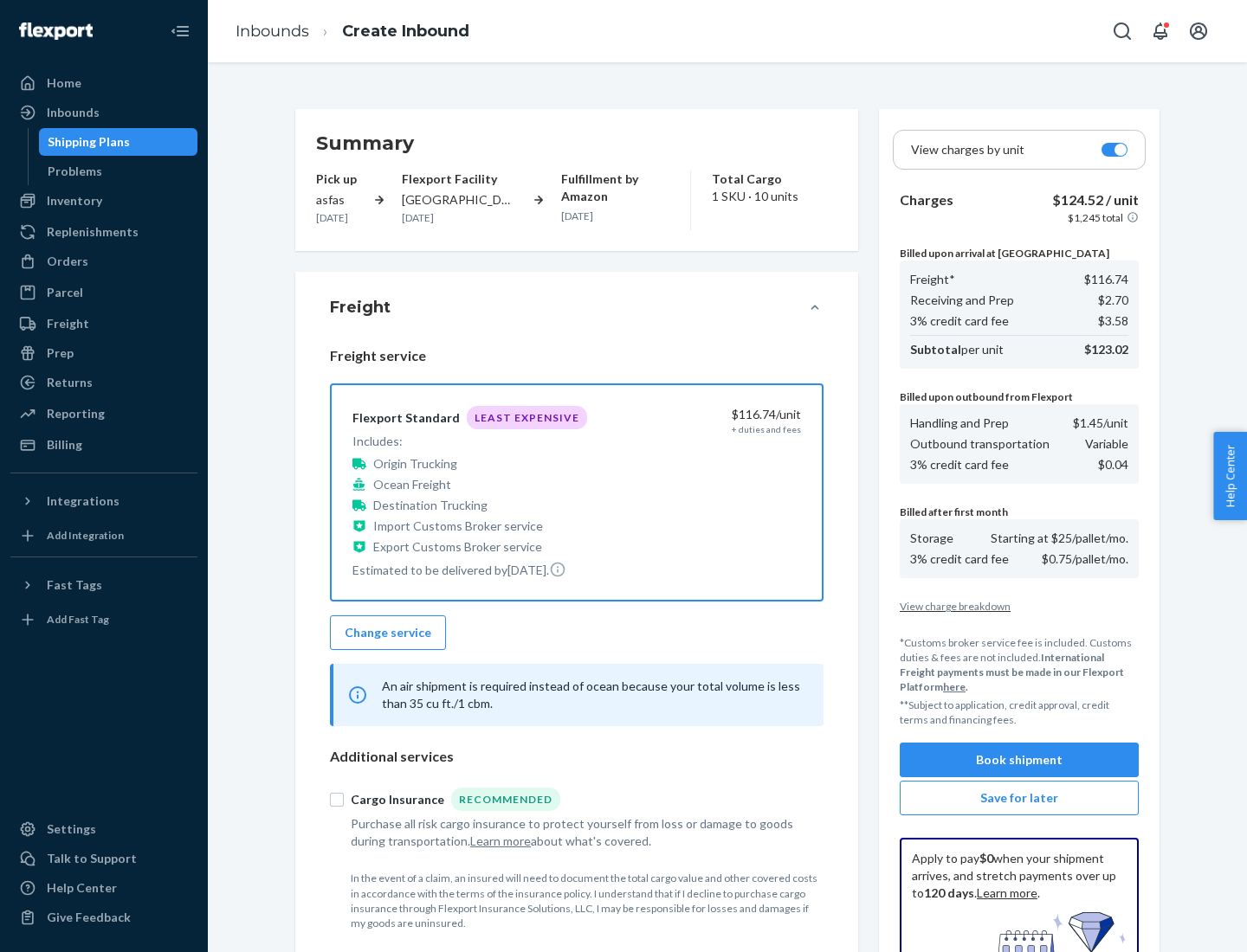
scroll to position [253, 0]
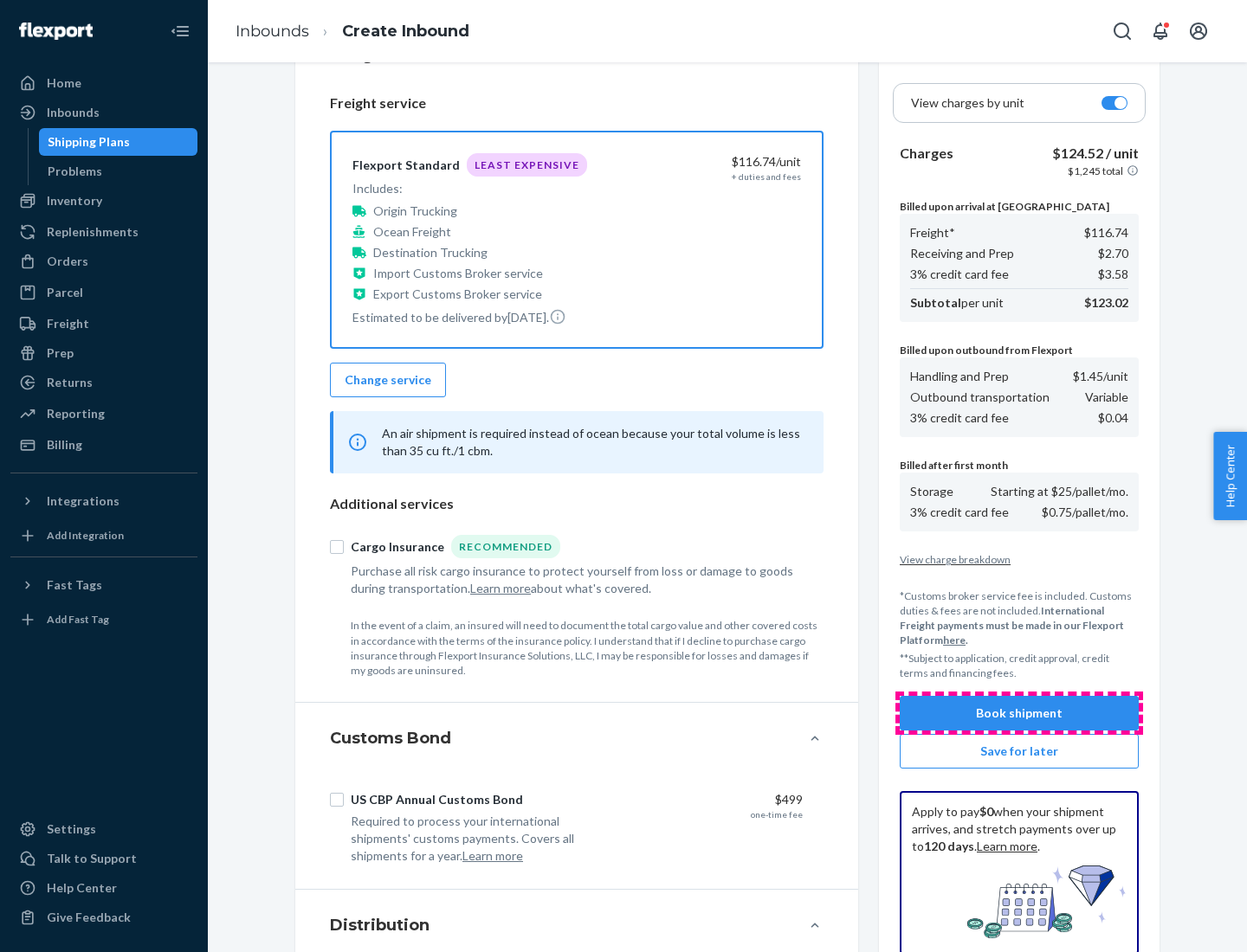
click at [1019, 713] on button "Book shipment" at bounding box center [1018, 713] width 239 height 35
